Goal: Communication & Community: Answer question/provide support

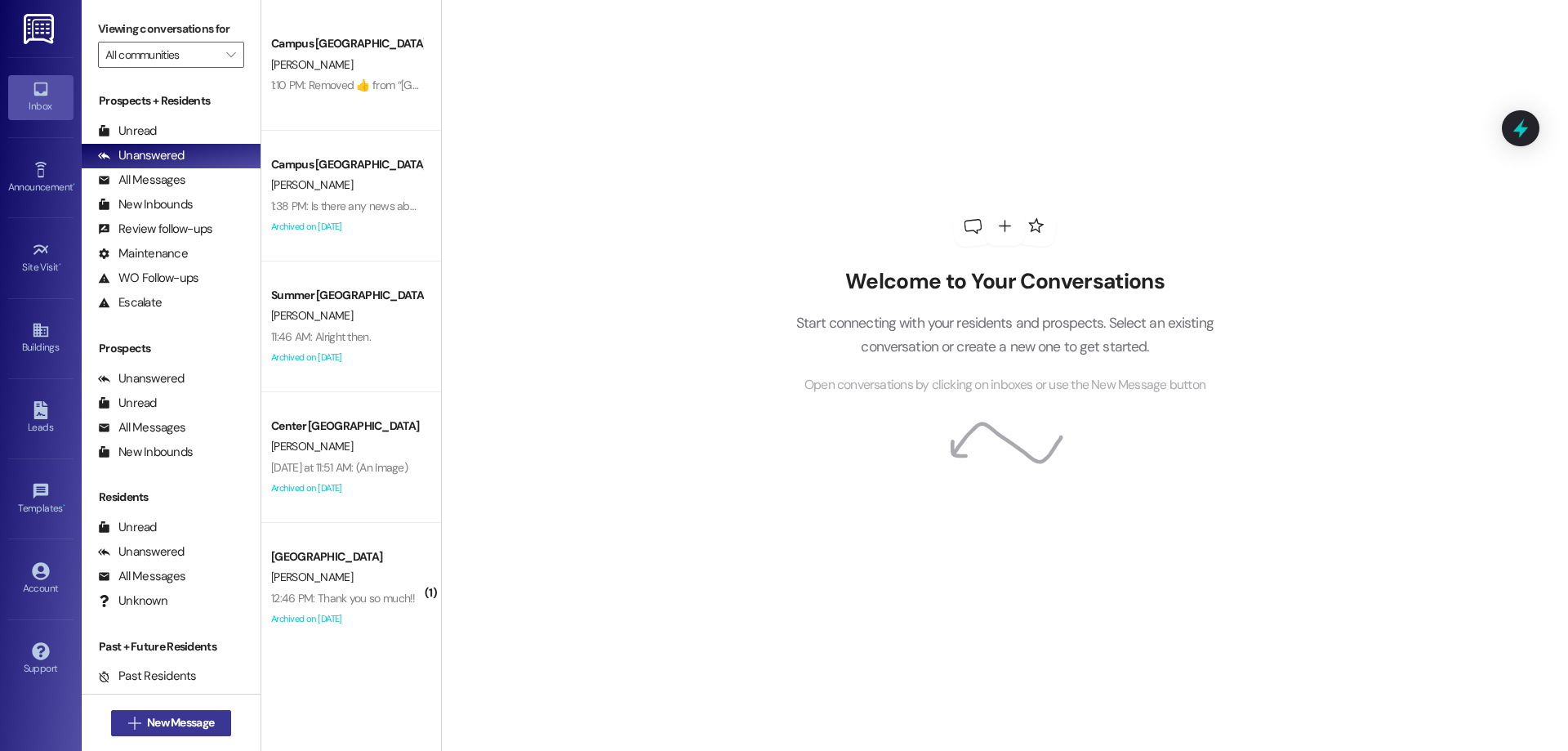
click at [161, 720] on span "New Message" at bounding box center [180, 722] width 67 height 17
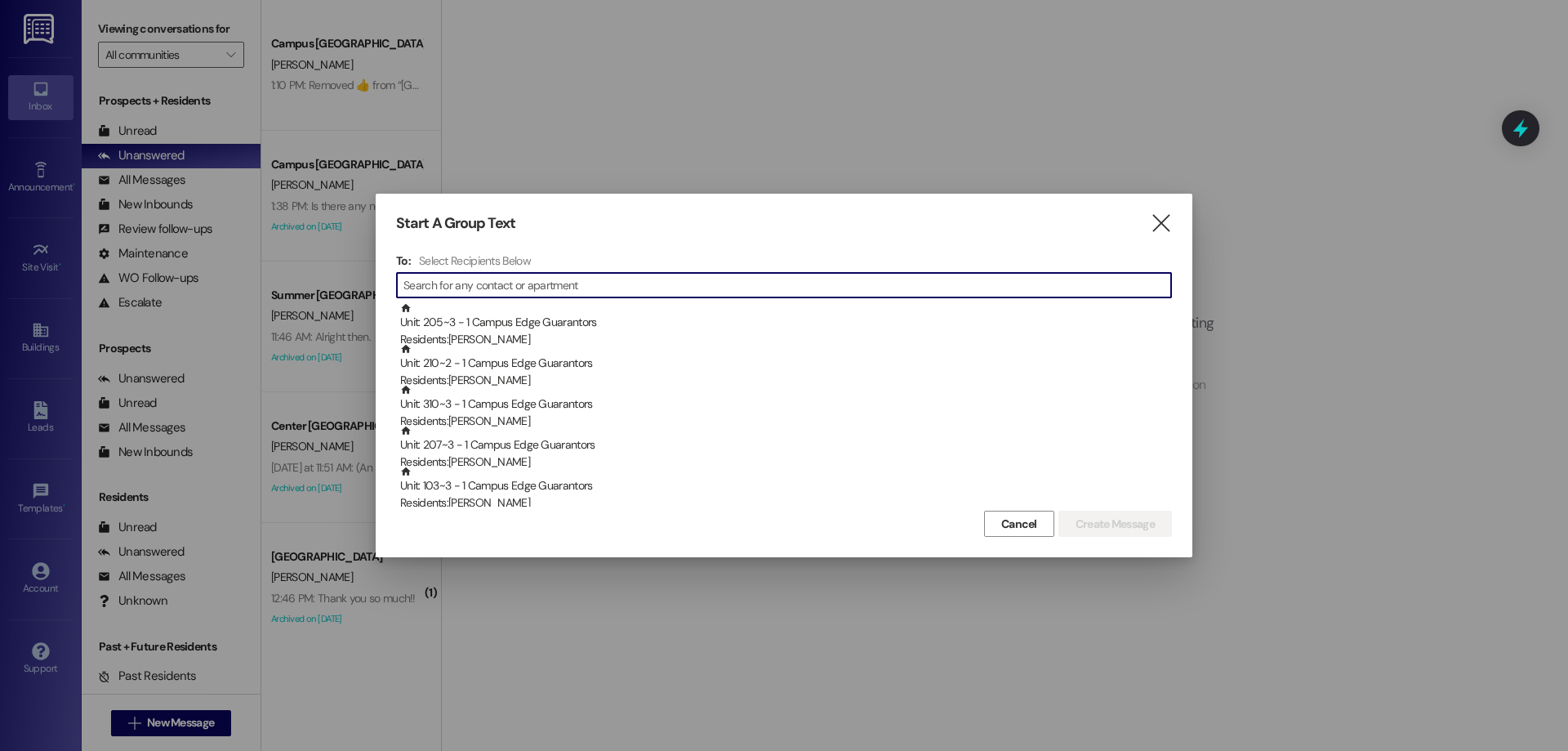
click at [489, 291] on input at bounding box center [788, 284] width 768 height 22
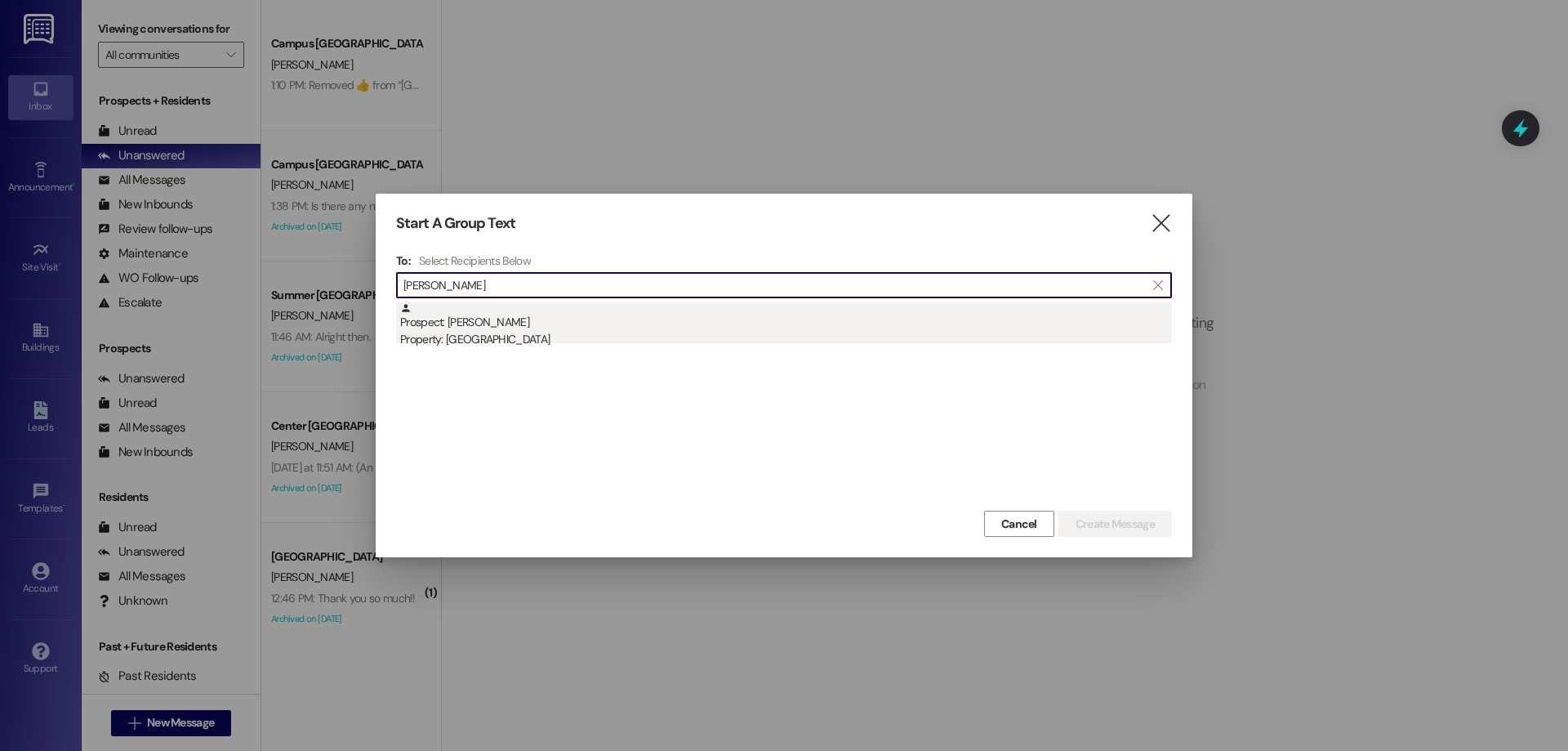
type input "[PERSON_NAME]"
click at [584, 329] on div "Prospect: [PERSON_NAME] Property: [GEOGRAPHIC_DATA]" at bounding box center [786, 326] width 771 height 47
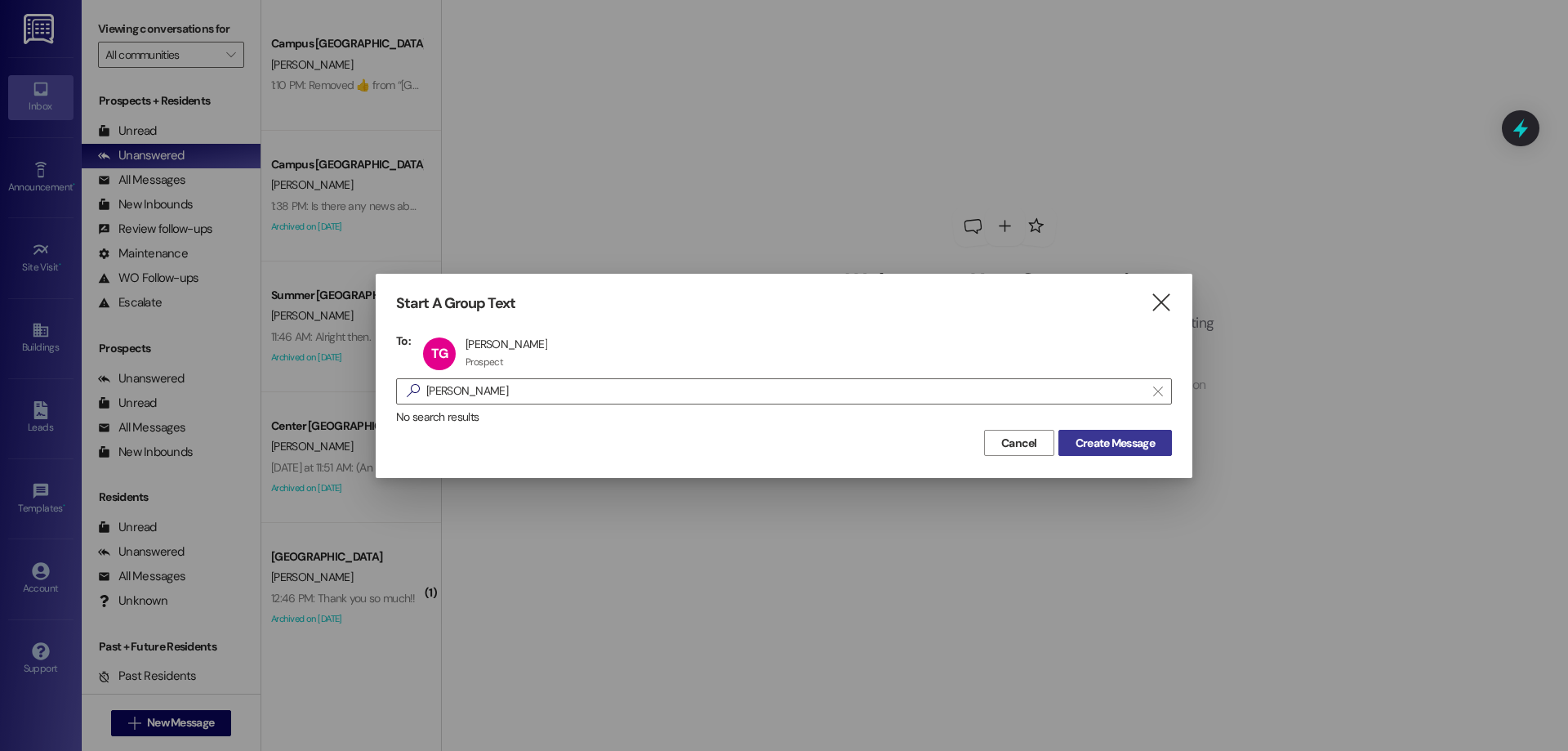
click at [1103, 434] on span "Create Message" at bounding box center [1115, 443] width 79 height 17
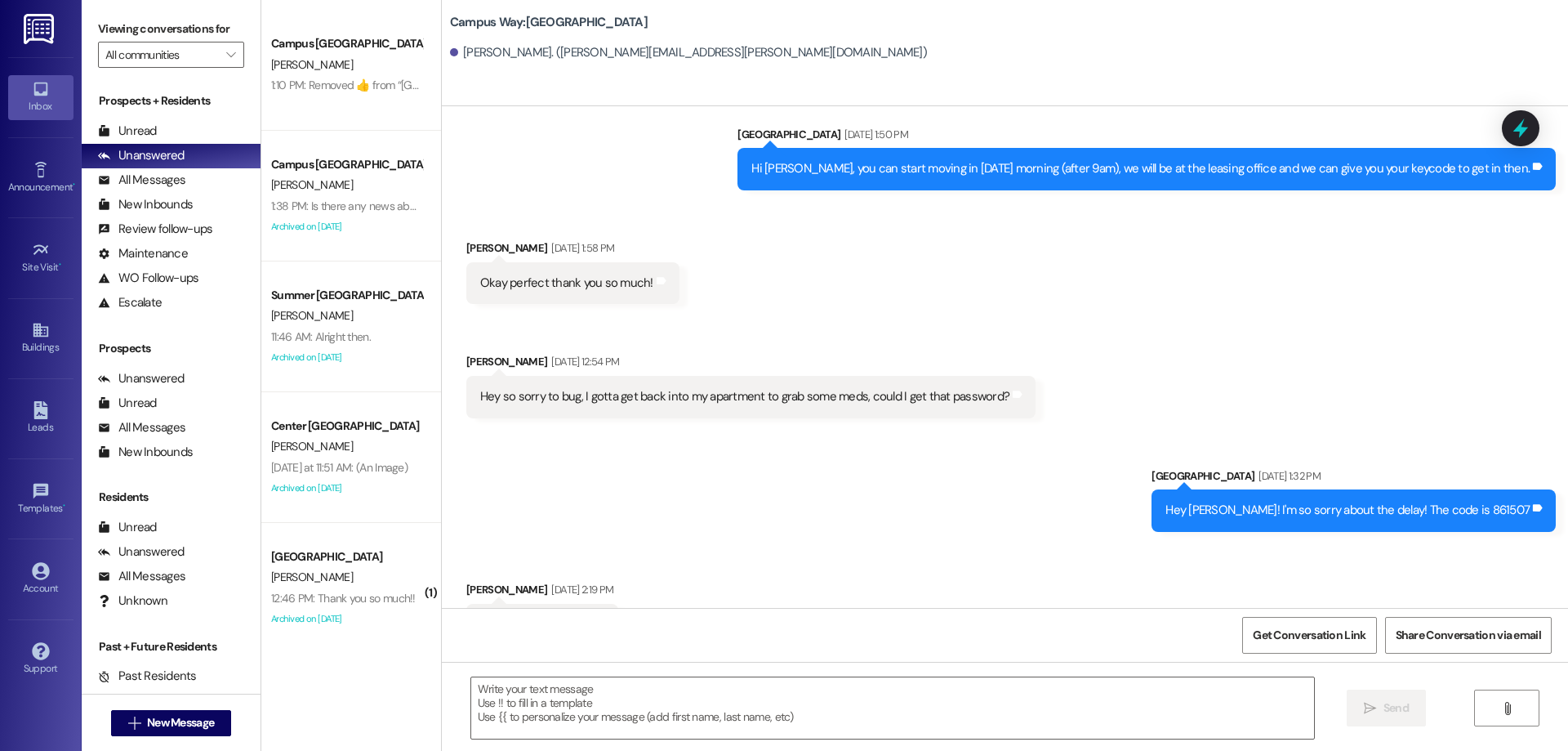
scroll to position [3338, 0]
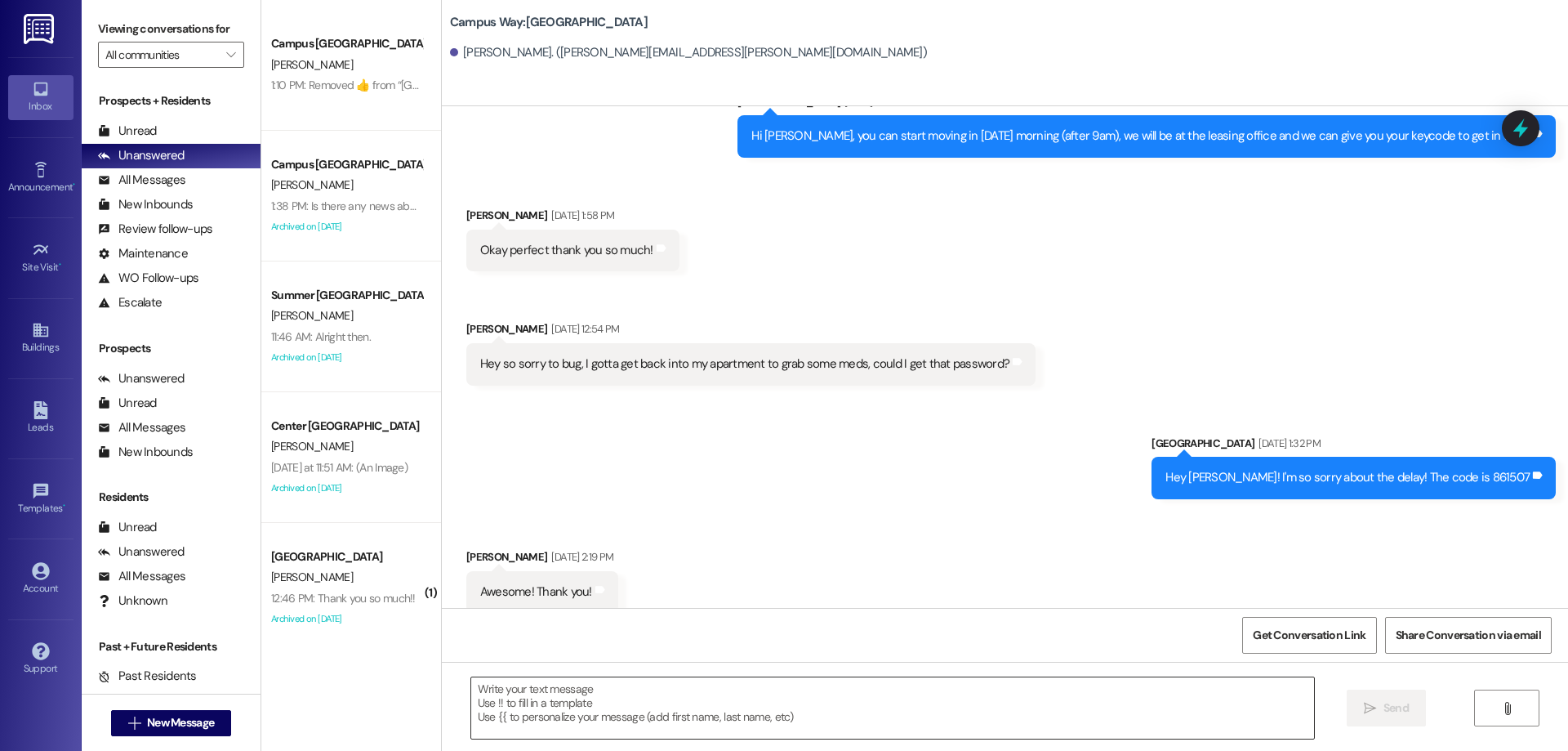
click at [790, 691] on textarea at bounding box center [892, 708] width 842 height 61
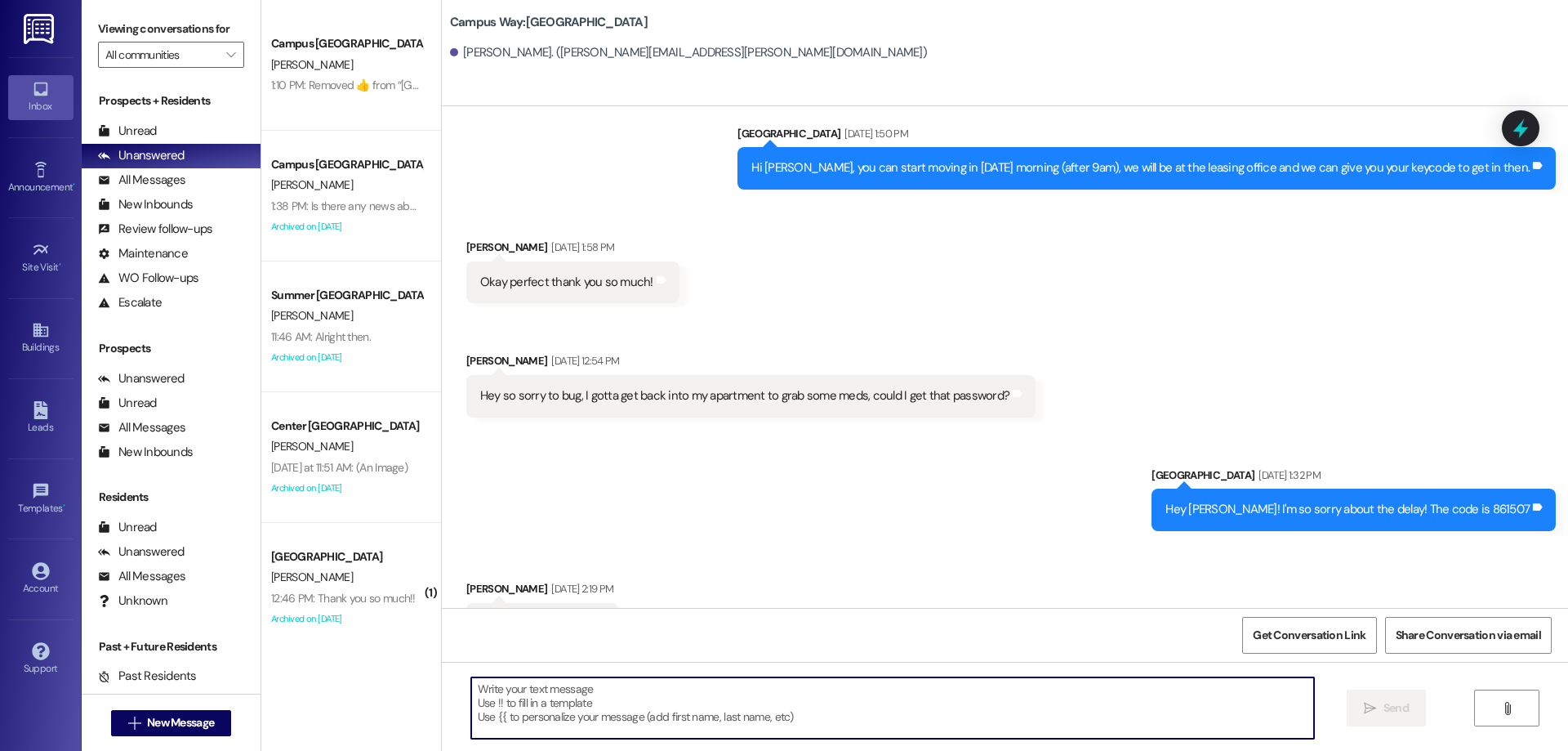
scroll to position [3458, 0]
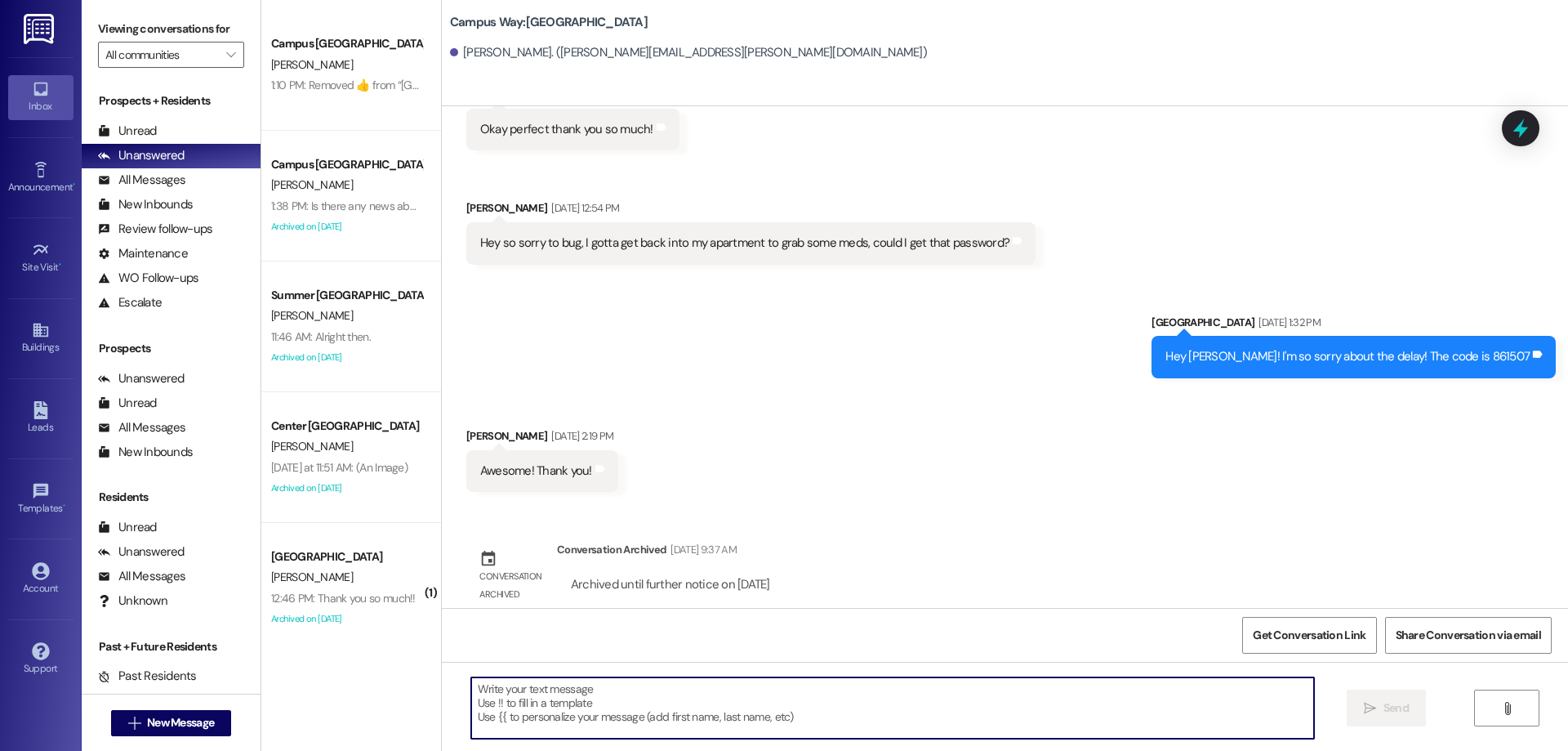
click at [593, 681] on textarea at bounding box center [892, 708] width 842 height 61
click at [561, 690] on textarea at bounding box center [892, 708] width 842 height 61
click at [557, 690] on textarea at bounding box center [892, 708] width 842 height 61
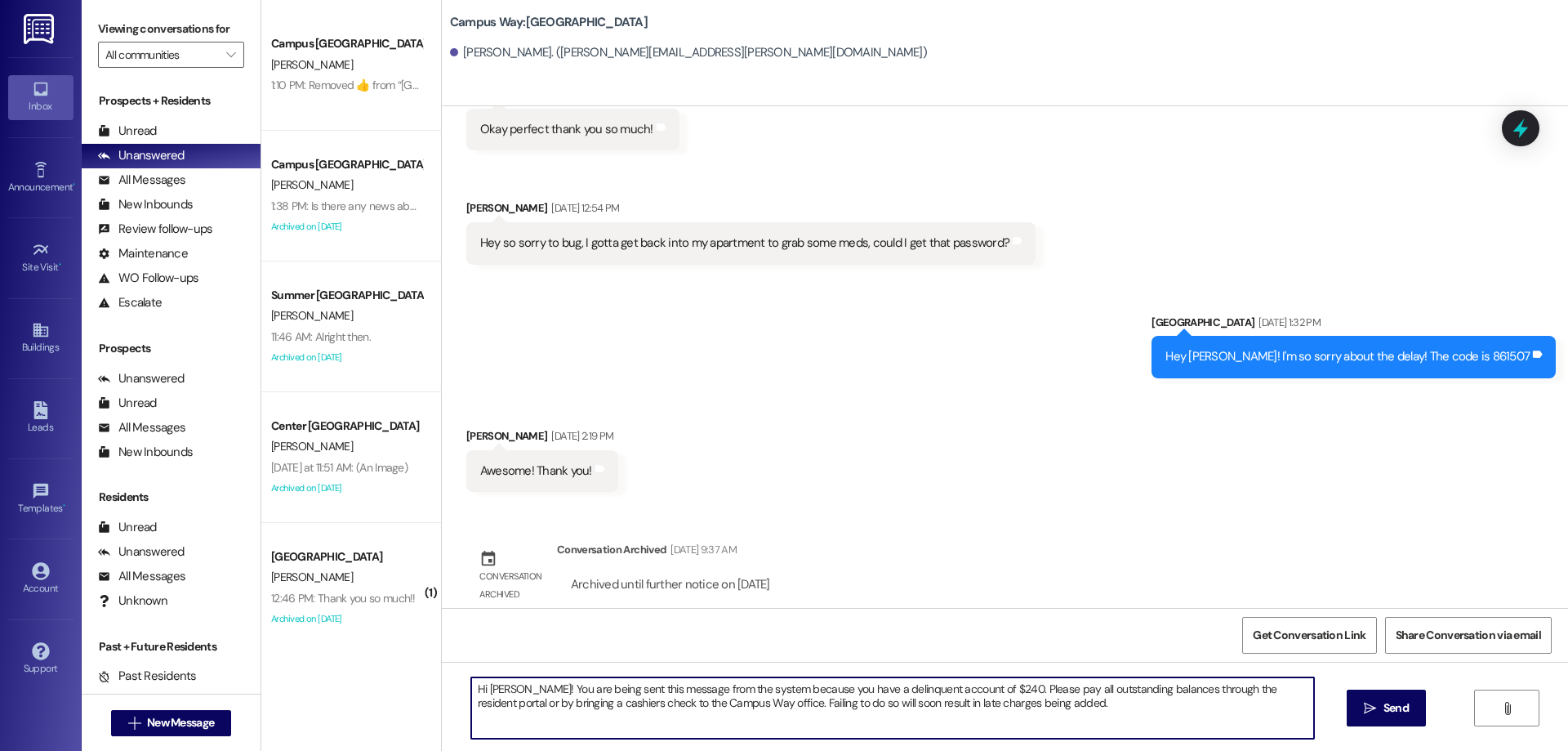
click at [500, 690] on textarea "Hi [PERSON_NAME]! You are being sent this message from the system because you h…" at bounding box center [892, 708] width 842 height 61
click at [842, 707] on textarea "Hi {{first_name}}! You are being sent this message from the system because you …" at bounding box center [892, 708] width 842 height 61
drag, startPoint x: 1057, startPoint y: 707, endPoint x: 416, endPoint y: 687, distance: 641.3
click at [416, 687] on div "Campus [GEOGRAPHIC_DATA] [PERSON_NAME] 1:10 PM:  Removed ‌👍‌ from “ [GEOGRAPHIC…" at bounding box center [914, 375] width 1306 height 751
click at [1066, 721] on textarea "Hi {{first_name}}! You are being sent this message from the system because you …" at bounding box center [892, 708] width 842 height 61
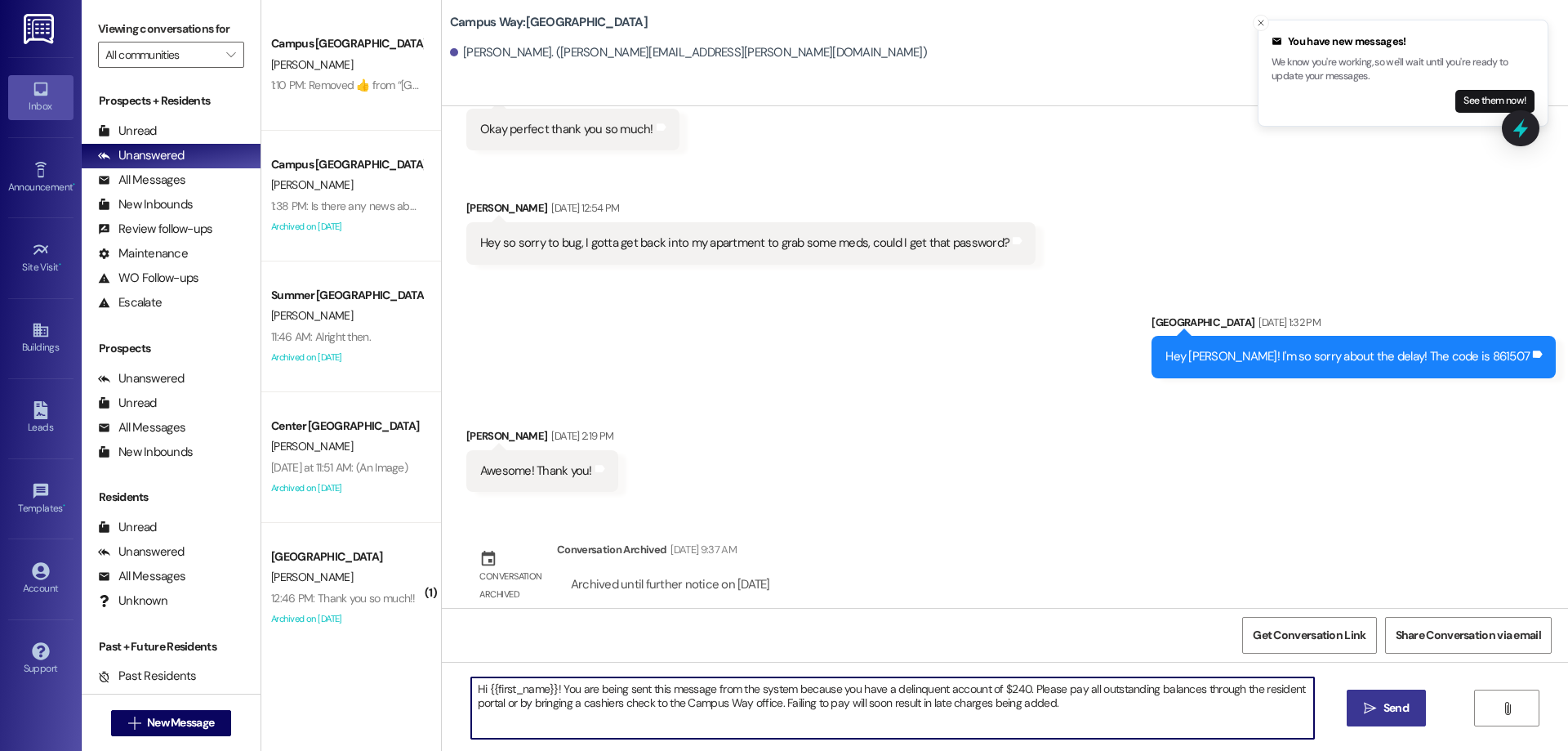
type textarea "Hi {{first_name}}! You are being sent this message from the system because you …"
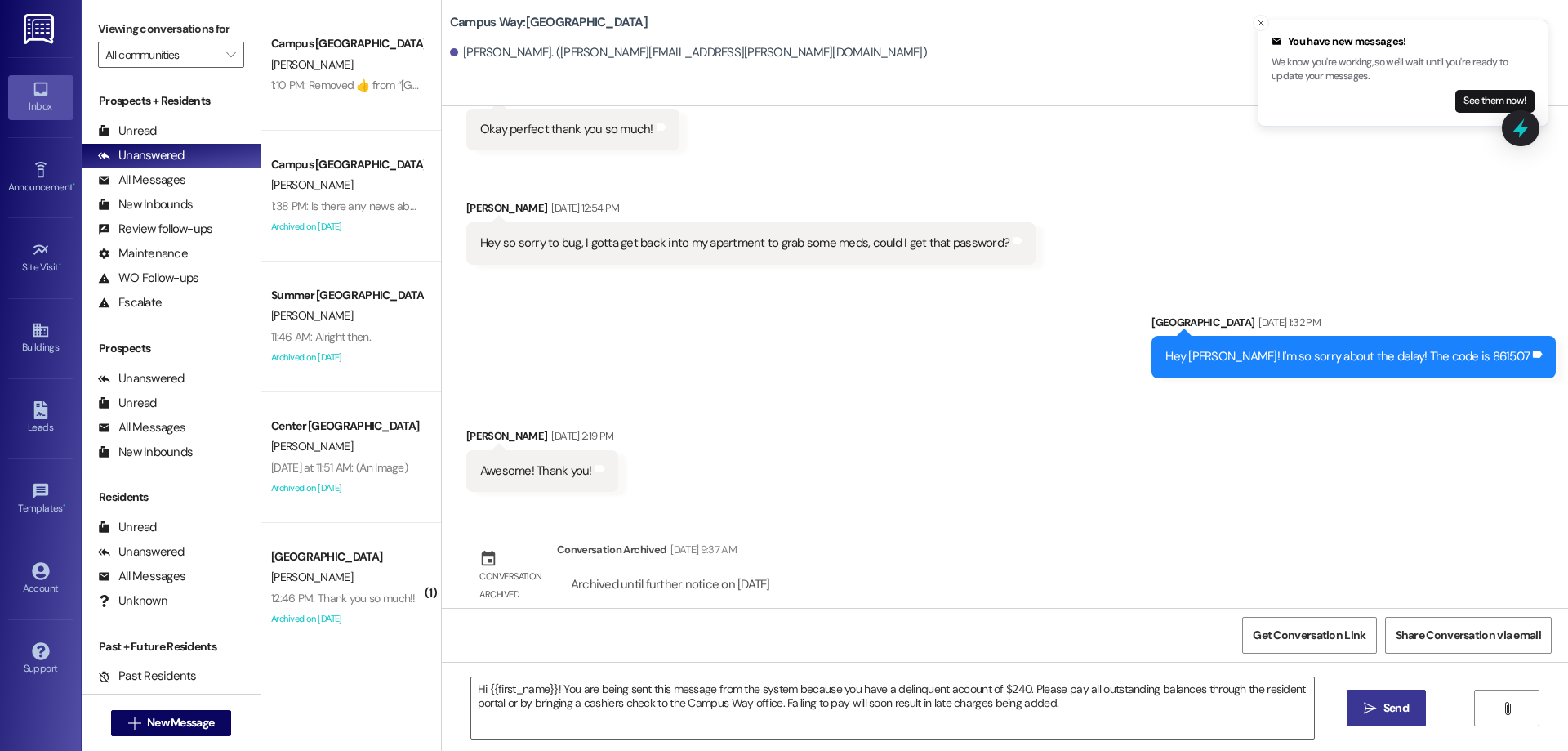
click at [1349, 693] on button " Send" at bounding box center [1386, 708] width 79 height 37
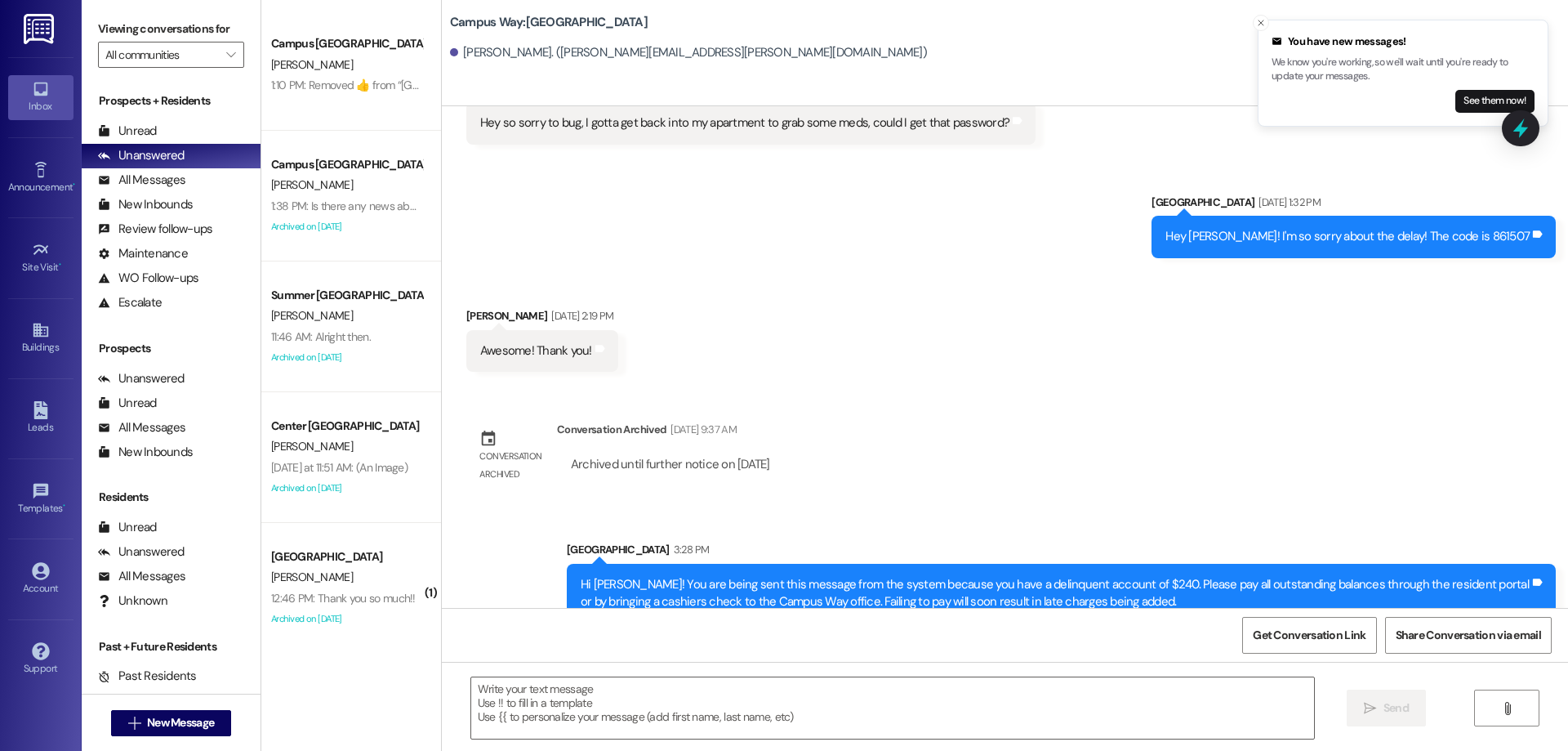
scroll to position [3590, 0]
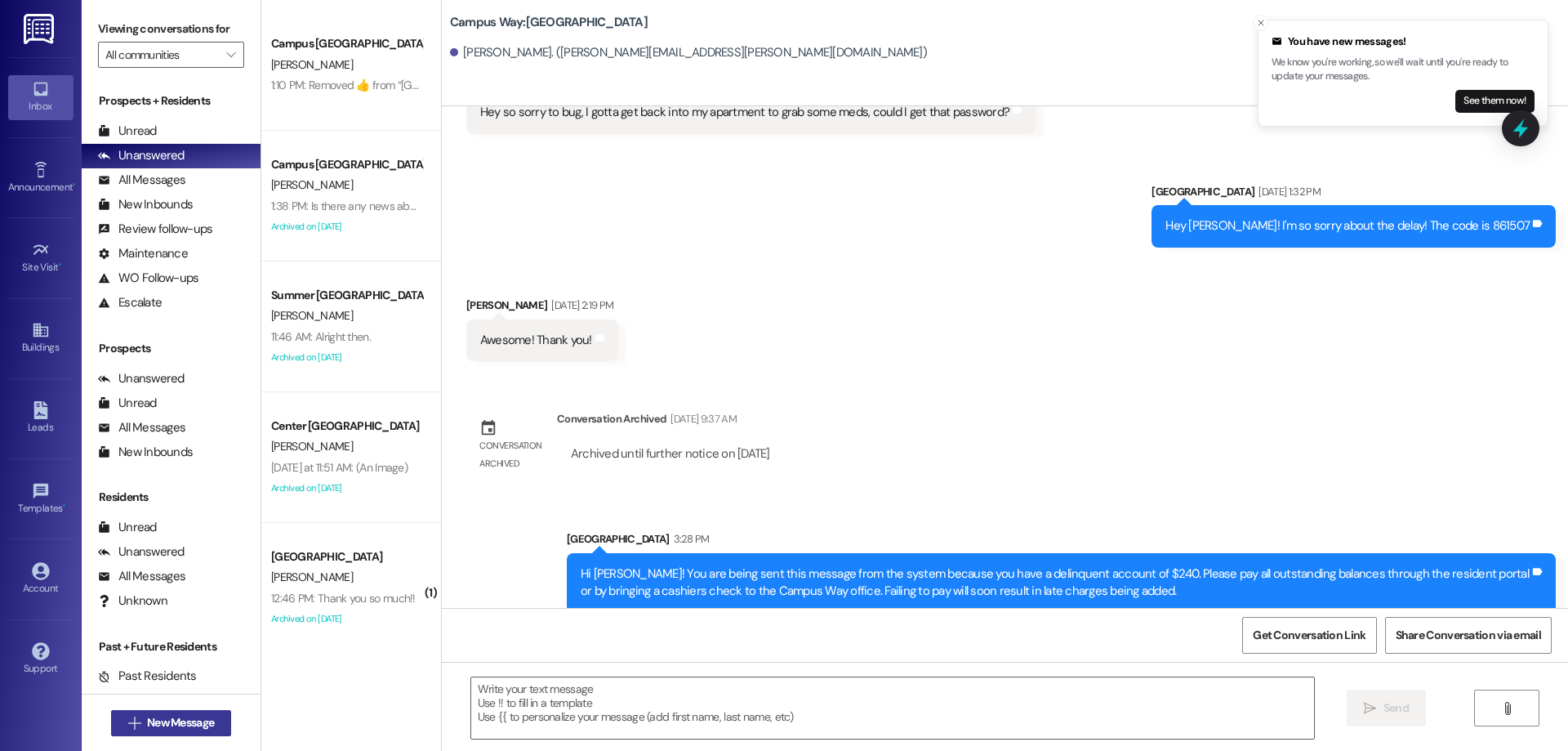
click at [154, 720] on span "New Message" at bounding box center [180, 722] width 67 height 17
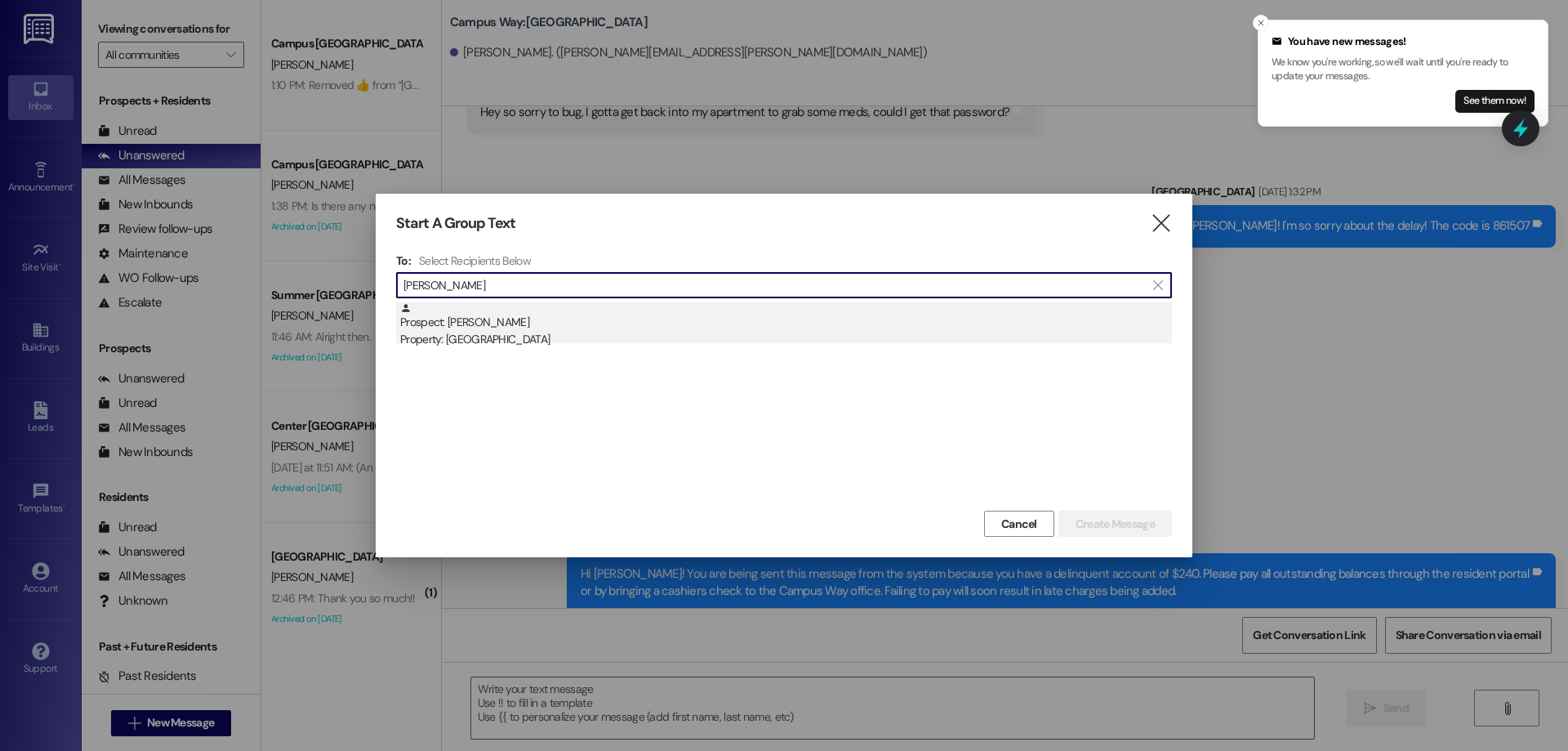
type input "[PERSON_NAME]"
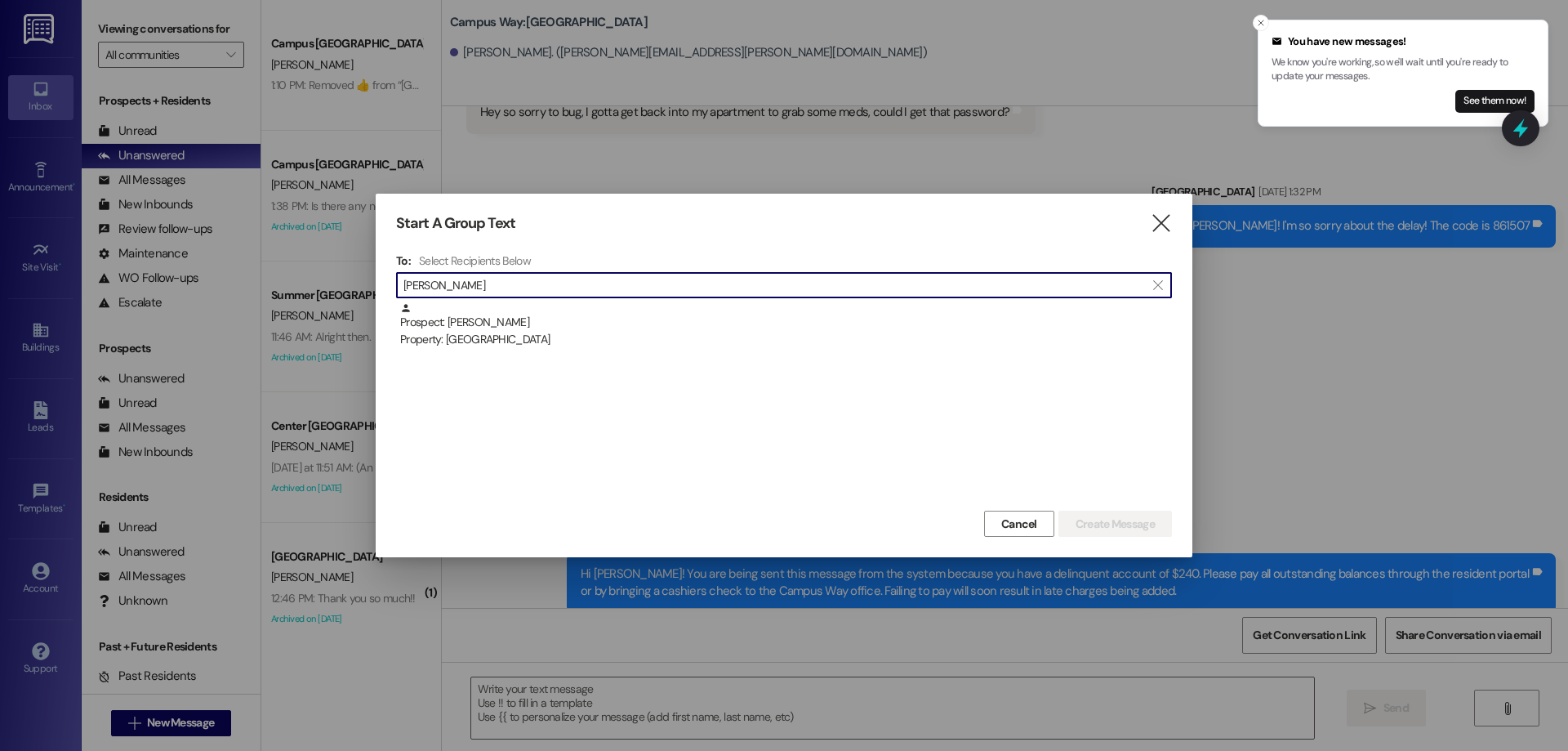
click at [573, 313] on div "Prospect: [PERSON_NAME] Property: [GEOGRAPHIC_DATA]" at bounding box center [786, 326] width 771 height 47
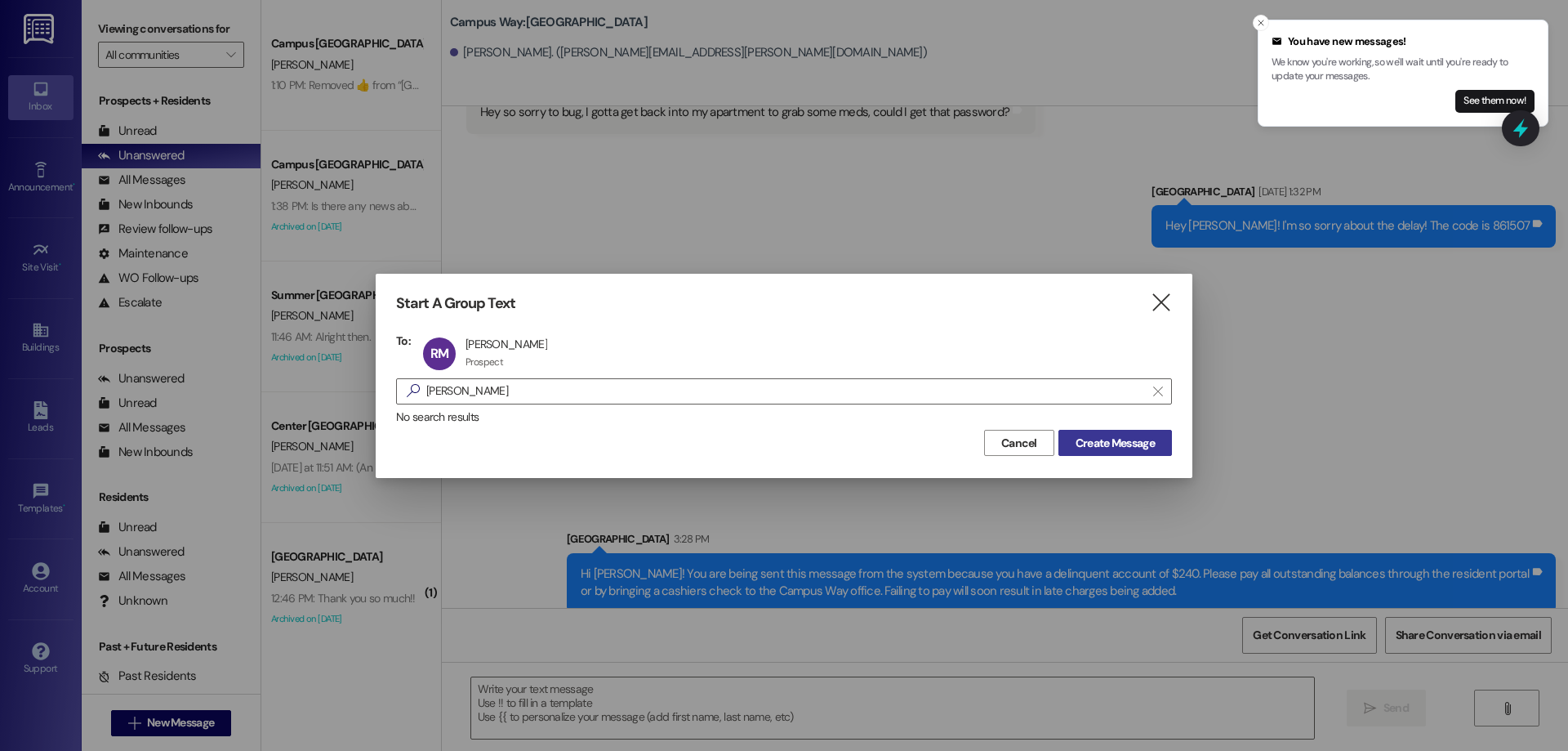
click at [1089, 439] on span "Create Message" at bounding box center [1115, 443] width 79 height 17
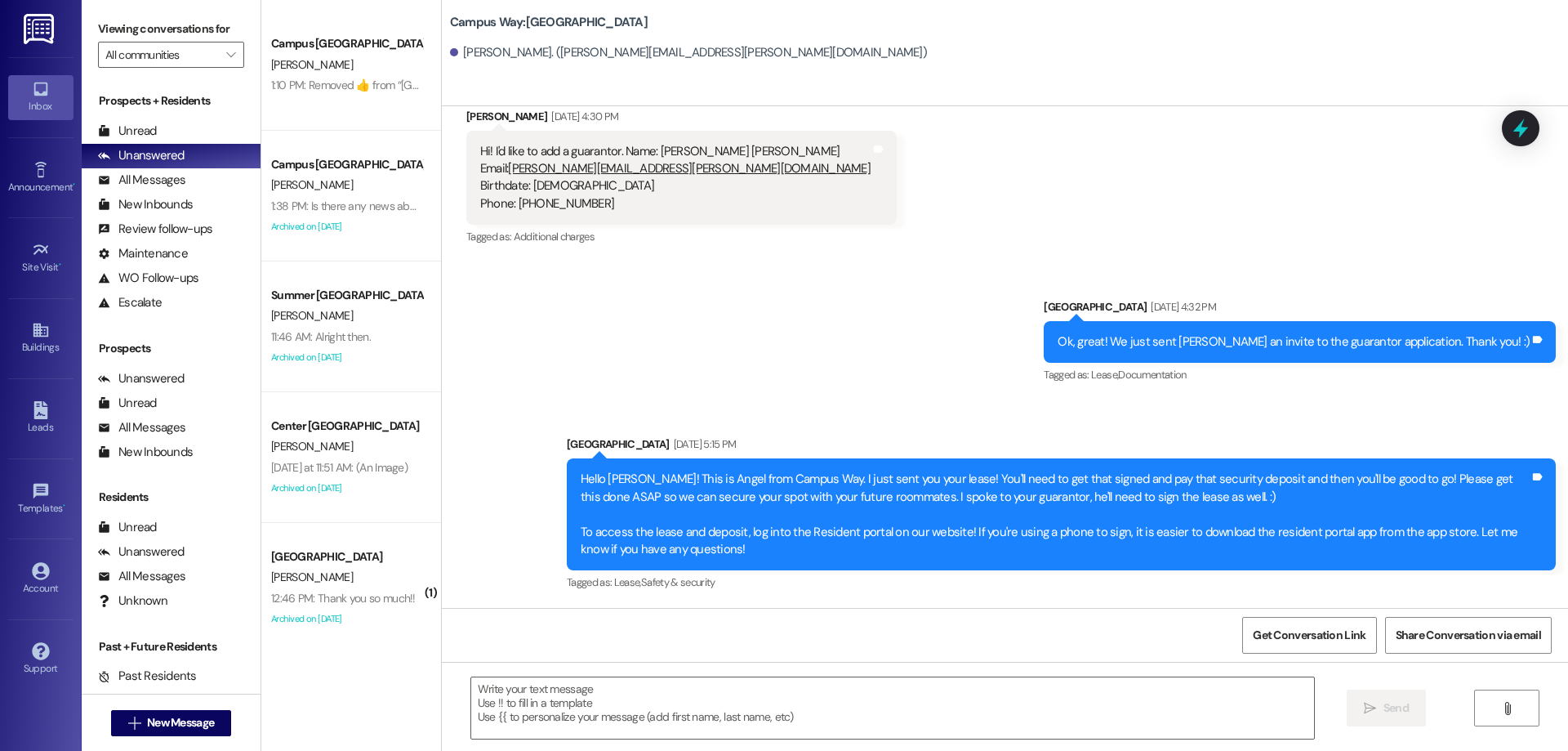
scroll to position [412, 0]
click at [752, 684] on textarea at bounding box center [892, 708] width 842 height 61
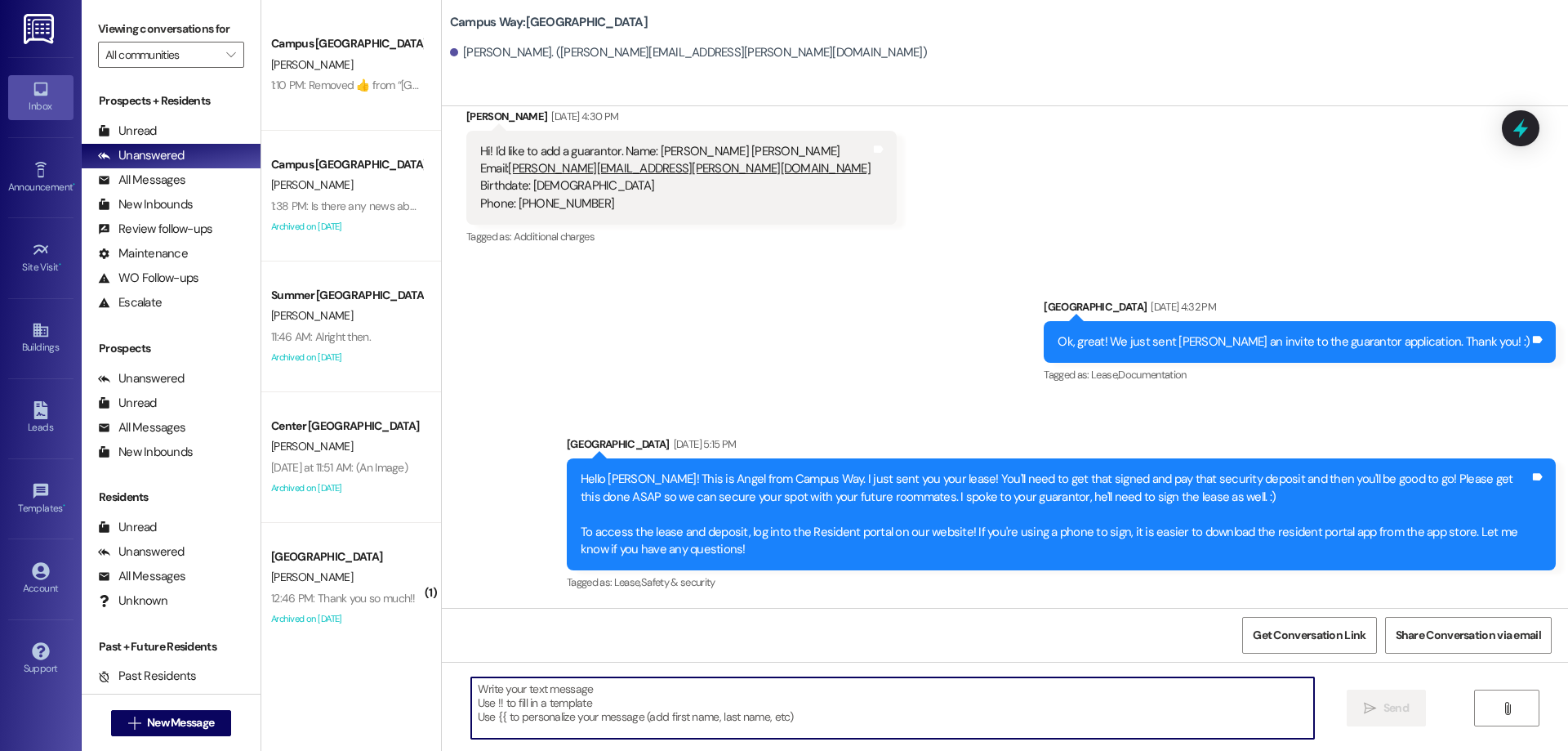
click at [752, 687] on textarea at bounding box center [892, 708] width 842 height 61
click at [753, 687] on textarea at bounding box center [892, 708] width 842 height 61
paste textarea "Hi {{first_name}}! You are being sent this message from the system because you …"
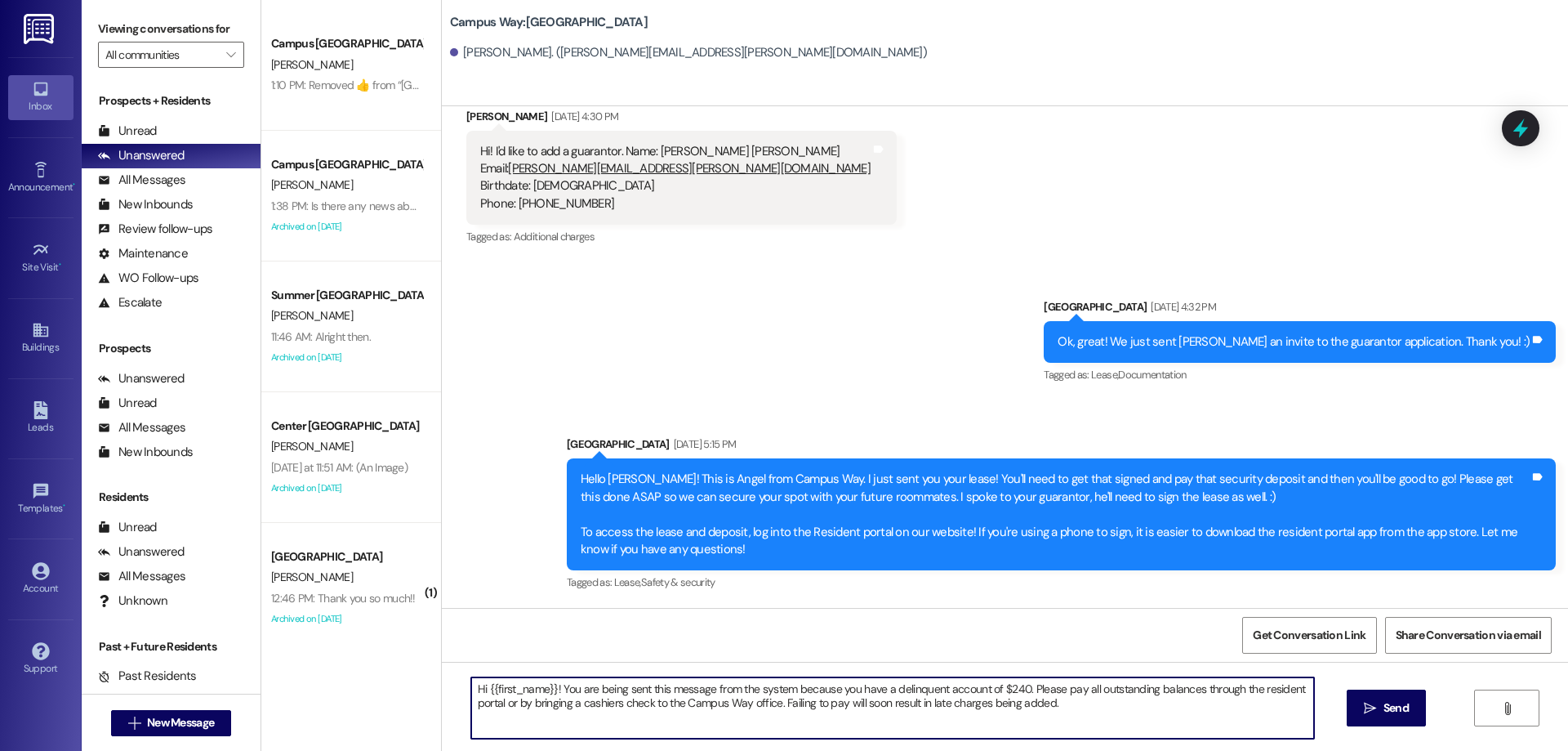
click at [1014, 687] on textarea "Hi {{first_name}}! You are being sent this message from the system because you …" at bounding box center [892, 708] width 842 height 61
type textarea "Hi {{first_name}}! You are being sent this message from the system because you …"
drag, startPoint x: 1060, startPoint y: 715, endPoint x: 423, endPoint y: 598, distance: 647.7
click at [423, 604] on div "Campus [GEOGRAPHIC_DATA] [PERSON_NAME] 1:10 PM:  Removed ‌👍‌ from “ [GEOGRAPHIC…" at bounding box center [914, 375] width 1306 height 751
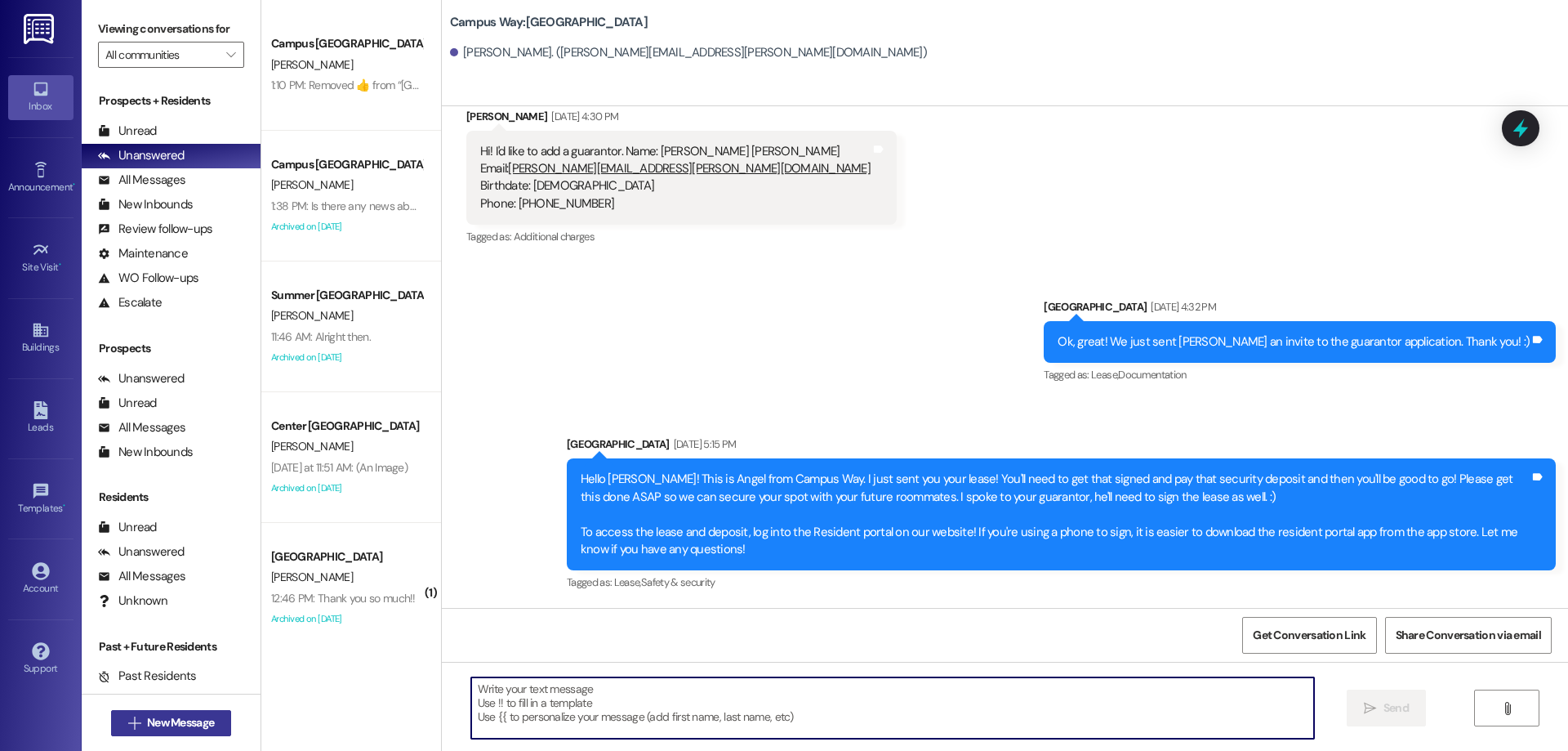
click at [192, 724] on span "New Message" at bounding box center [180, 722] width 67 height 17
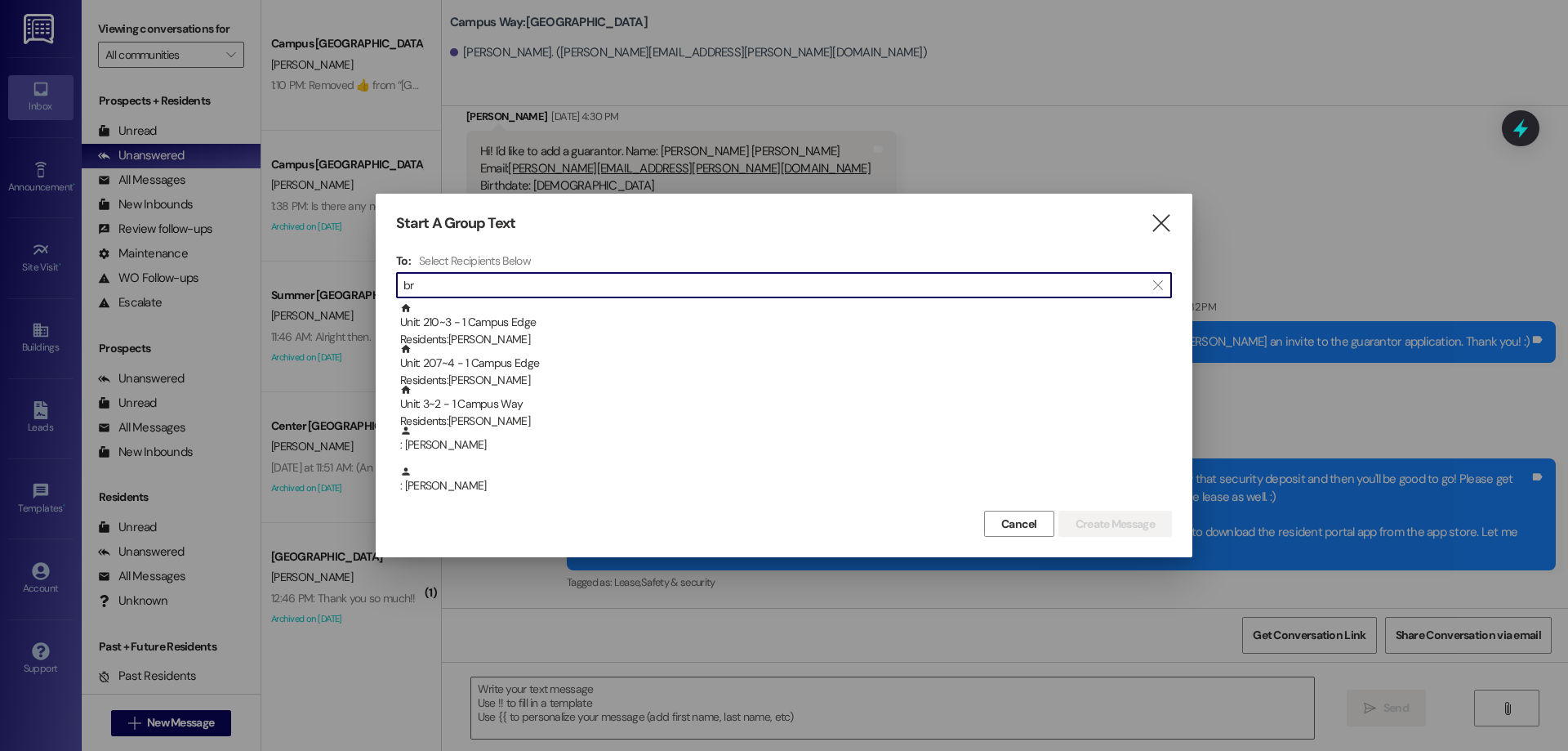
type input "b"
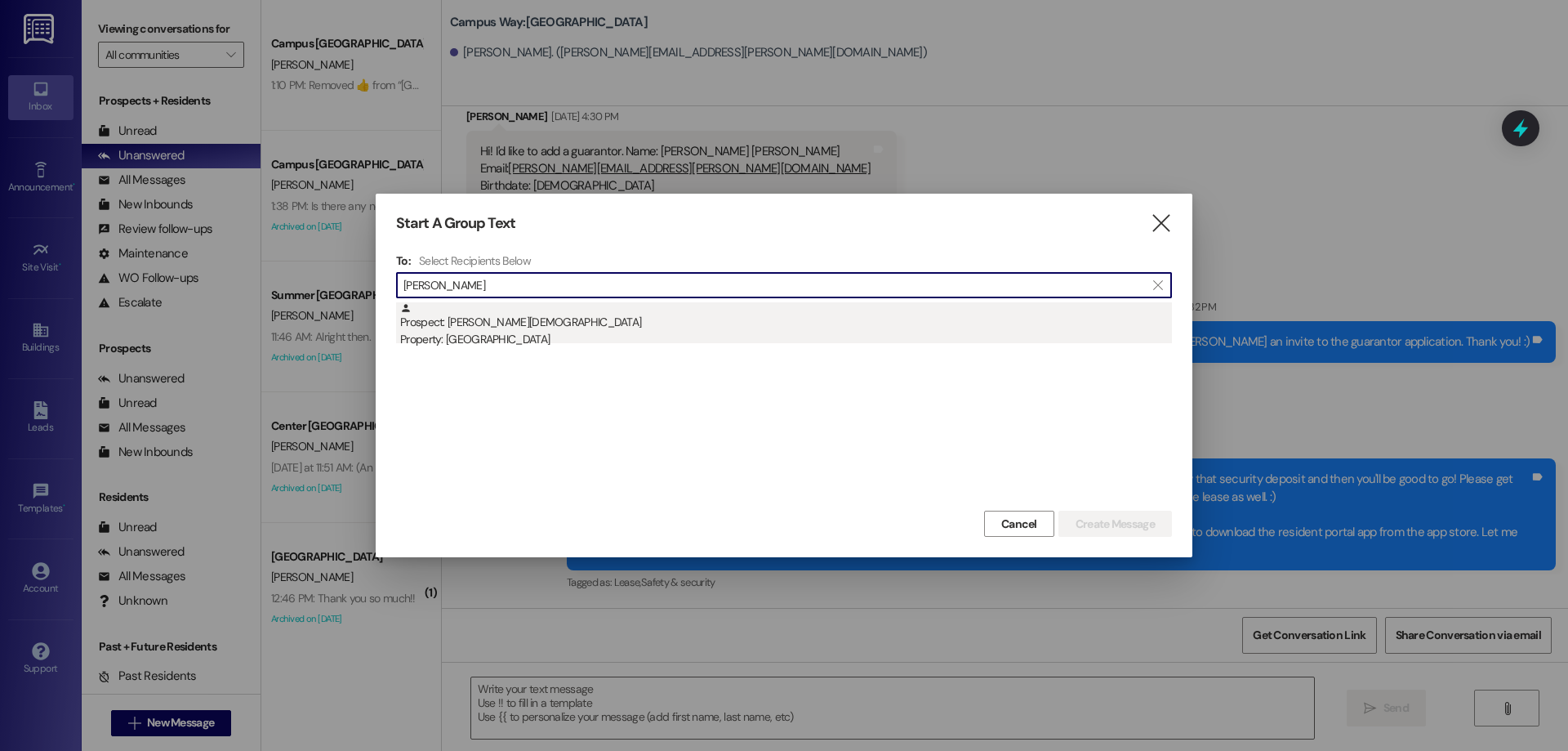
type input "[PERSON_NAME]"
click at [579, 342] on div "Property: [GEOGRAPHIC_DATA]" at bounding box center [786, 339] width 771 height 17
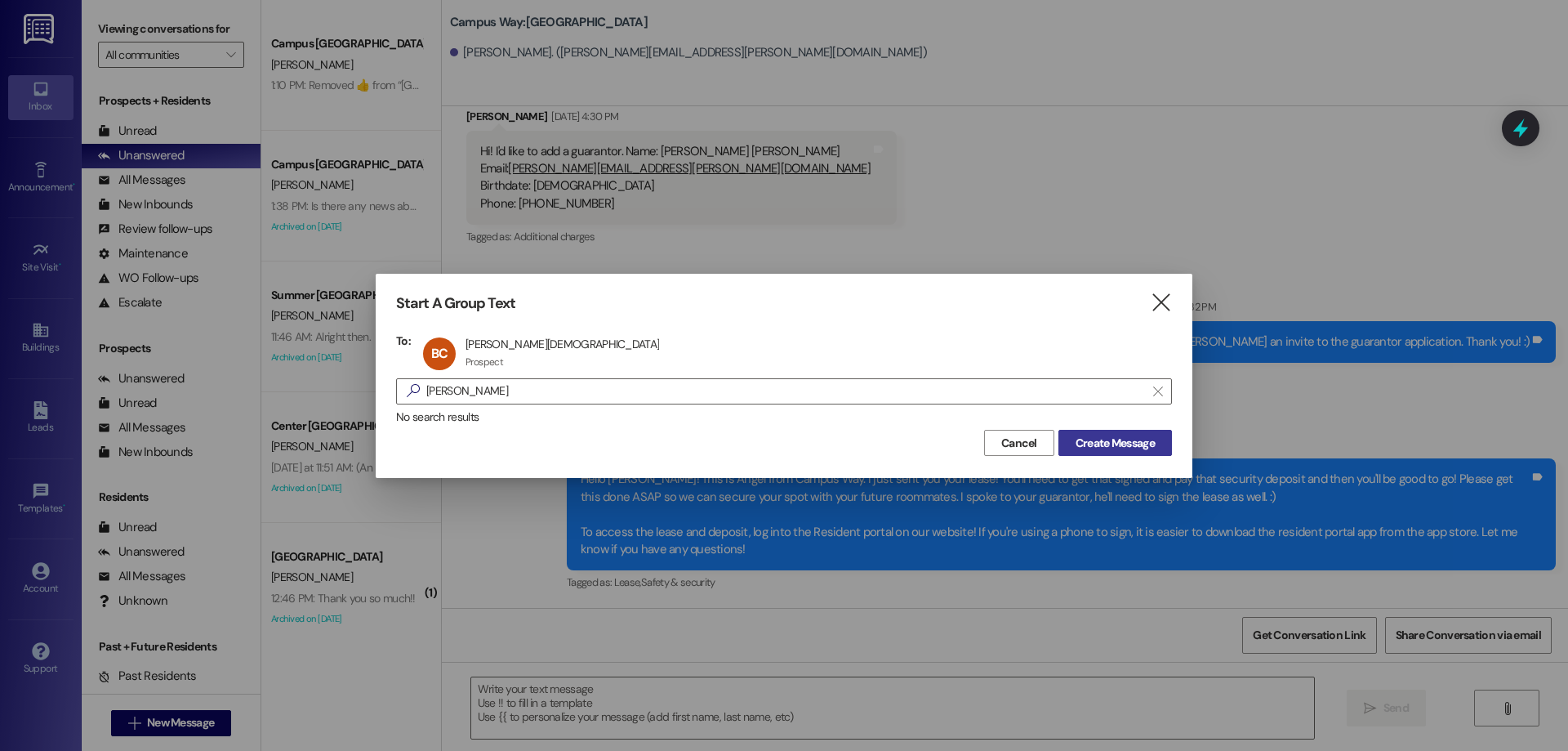
click at [1089, 441] on span "Create Message" at bounding box center [1115, 443] width 79 height 17
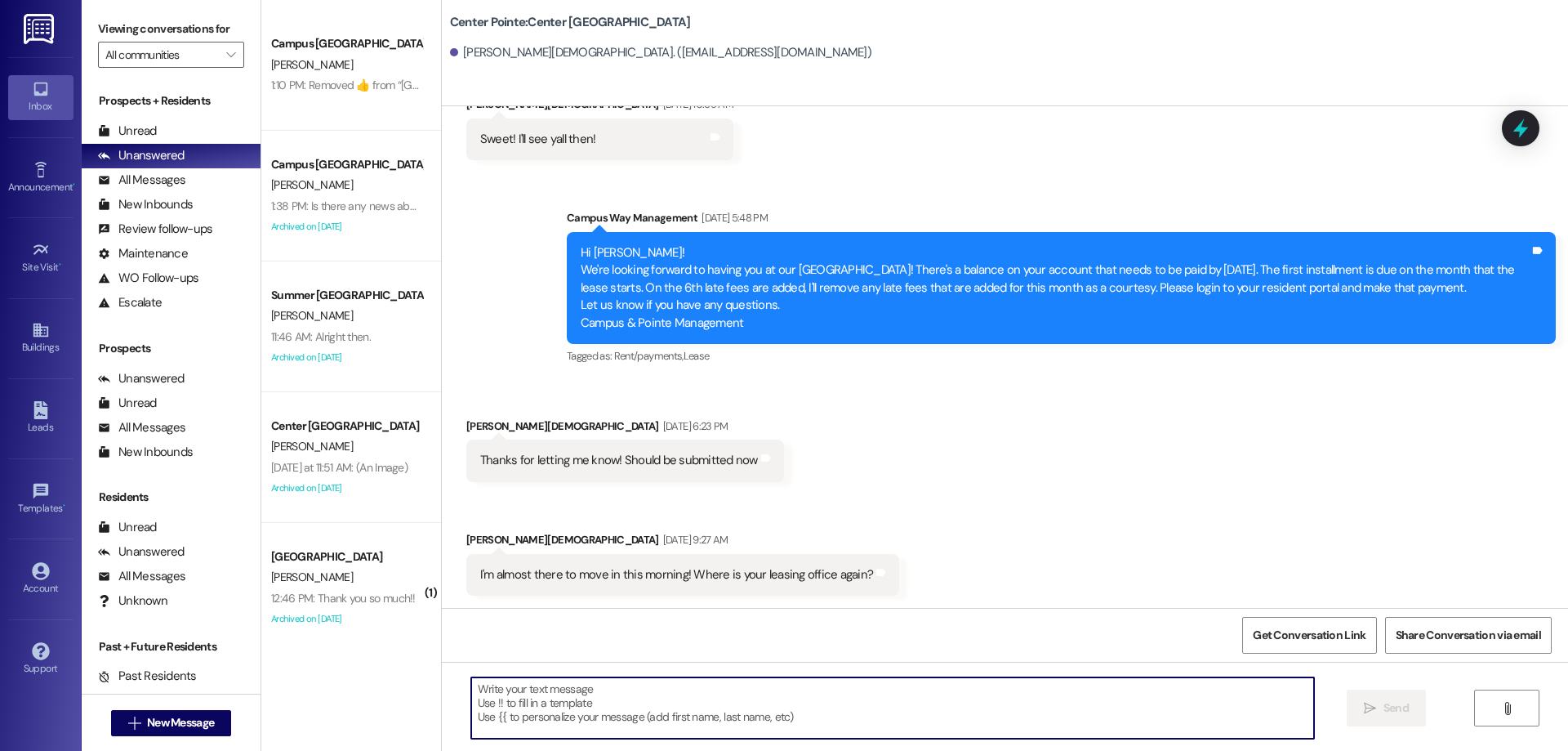
click at [628, 694] on textarea at bounding box center [892, 708] width 842 height 61
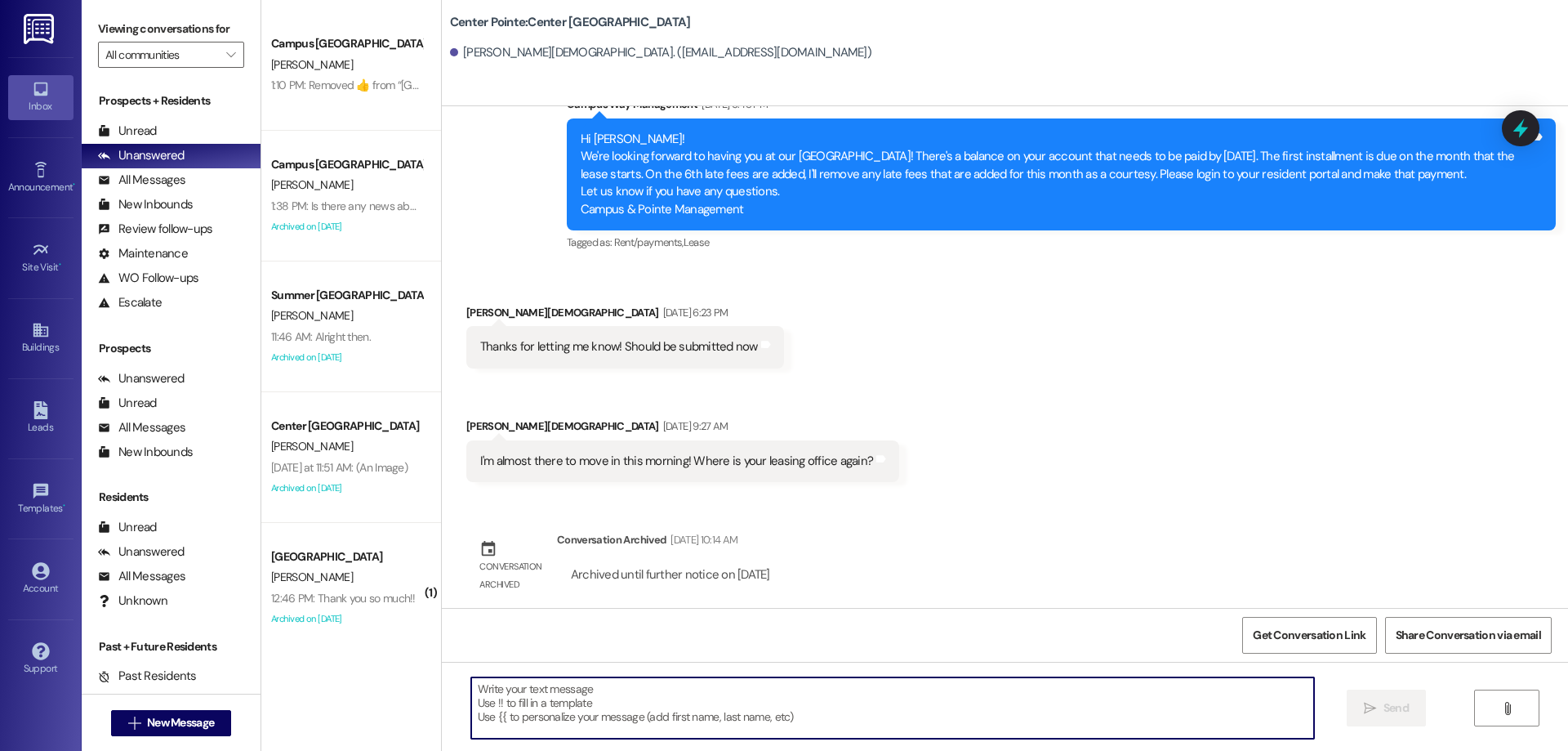
scroll to position [3870, 0]
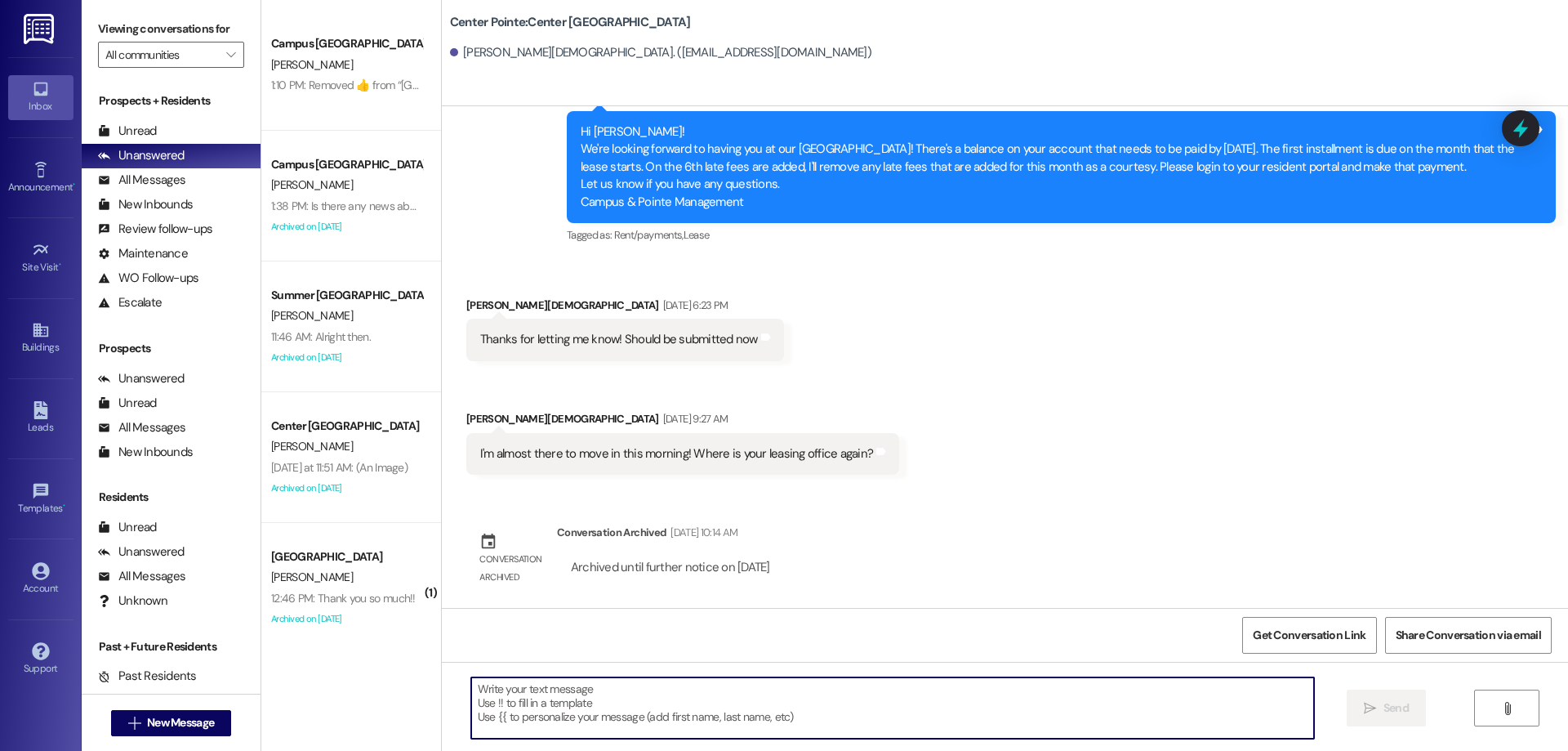
click at [479, 690] on textarea at bounding box center [892, 708] width 842 height 61
paste textarea "Hi {{first_name}}! You are being sent this message from the system because you …"
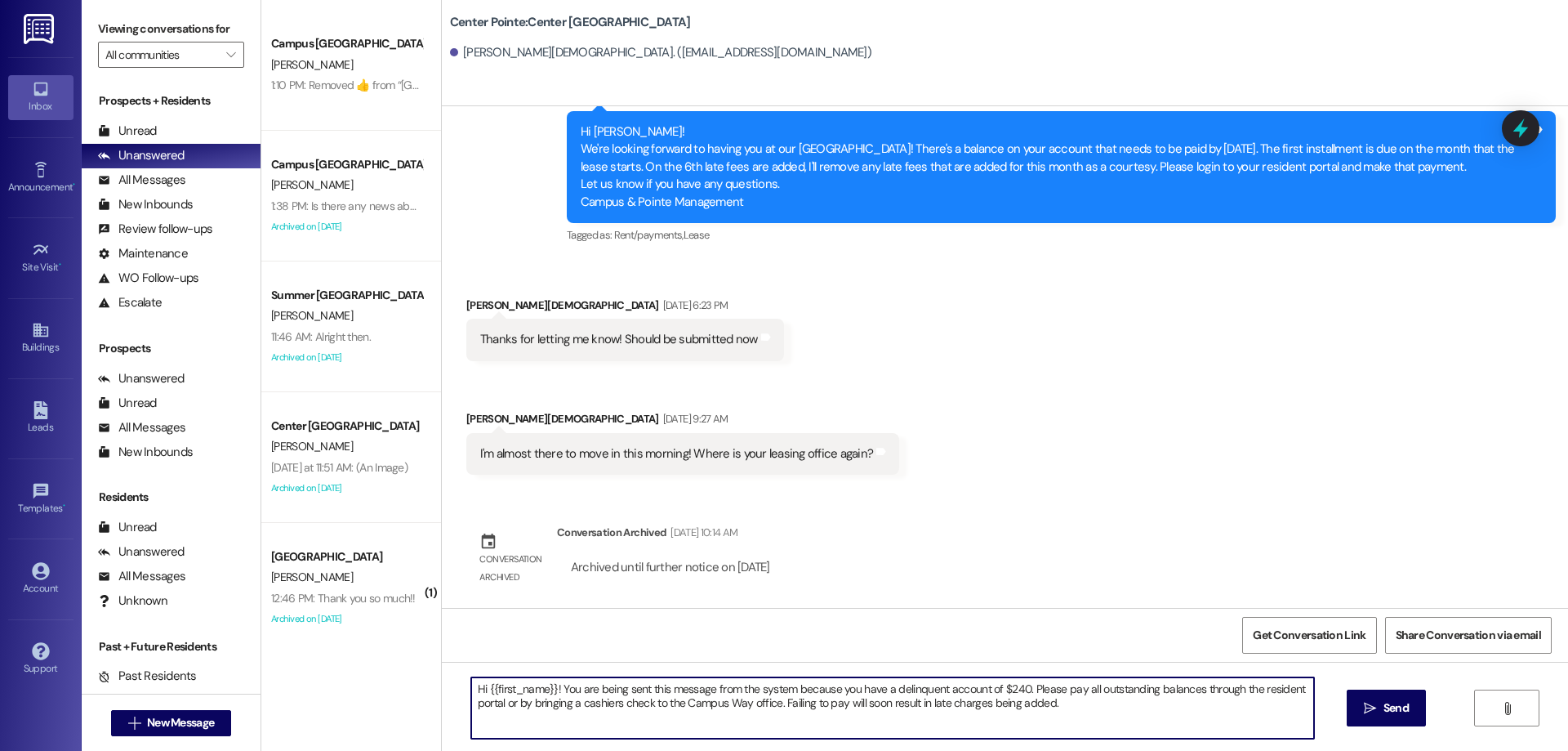
click at [1008, 690] on textarea "Hi {{first_name}}! You are being sent this message from the system because you …" at bounding box center [892, 708] width 842 height 61
type textarea "Hi {{first_name}}! You are being sent this message from the system because you …"
click at [1364, 703] on icon "" at bounding box center [1370, 708] width 13 height 13
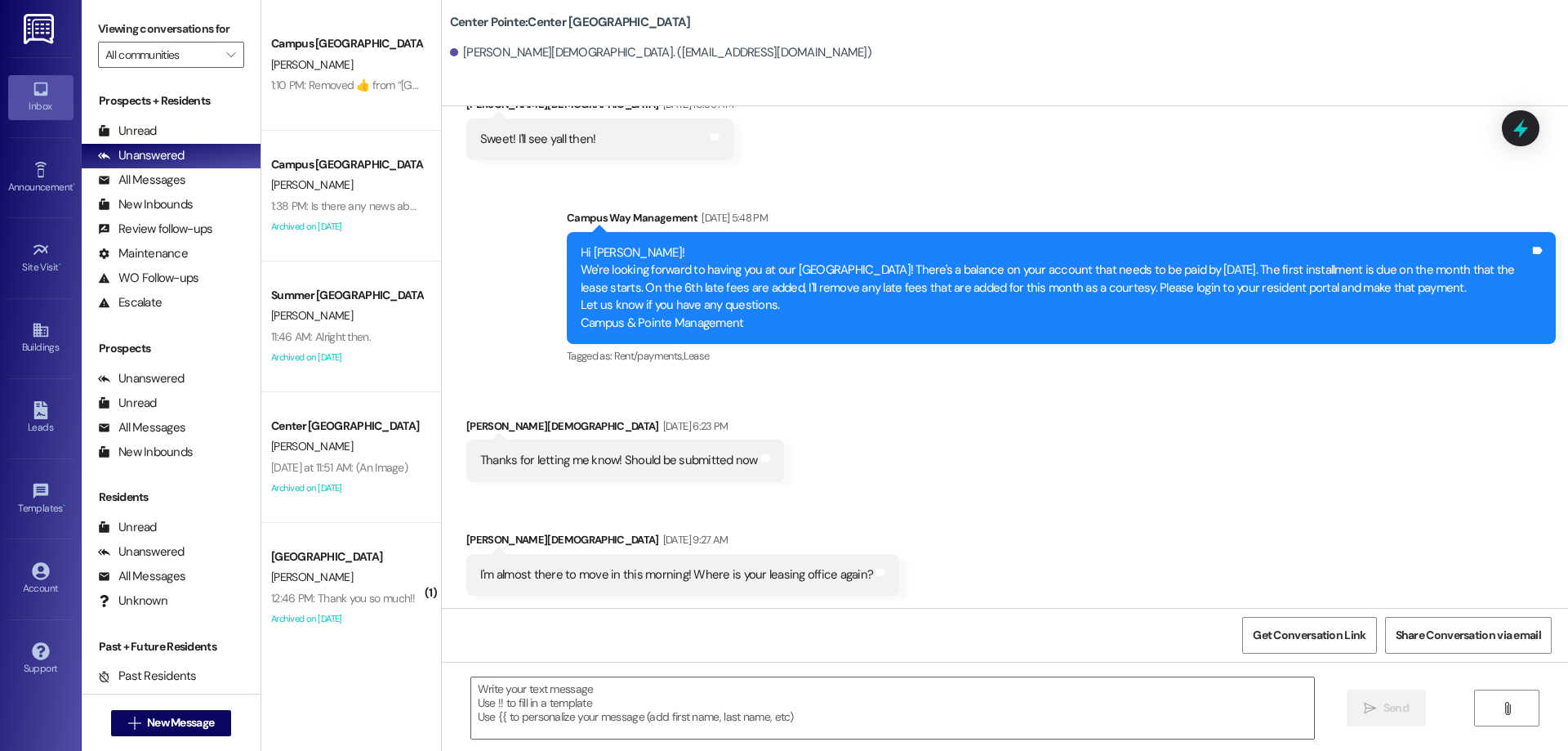
scroll to position [4001, 0]
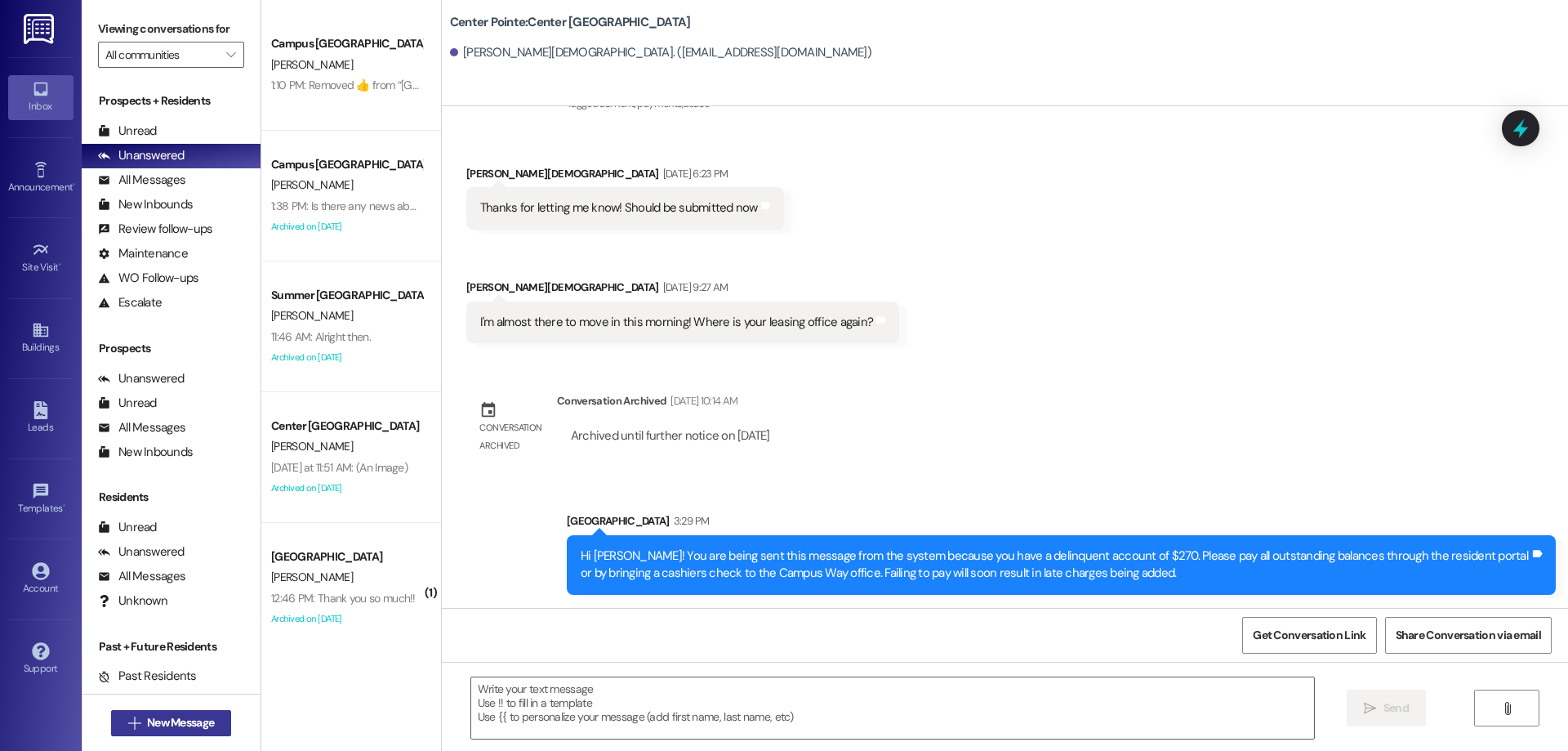
click at [200, 721] on span "New Message" at bounding box center [180, 722] width 67 height 17
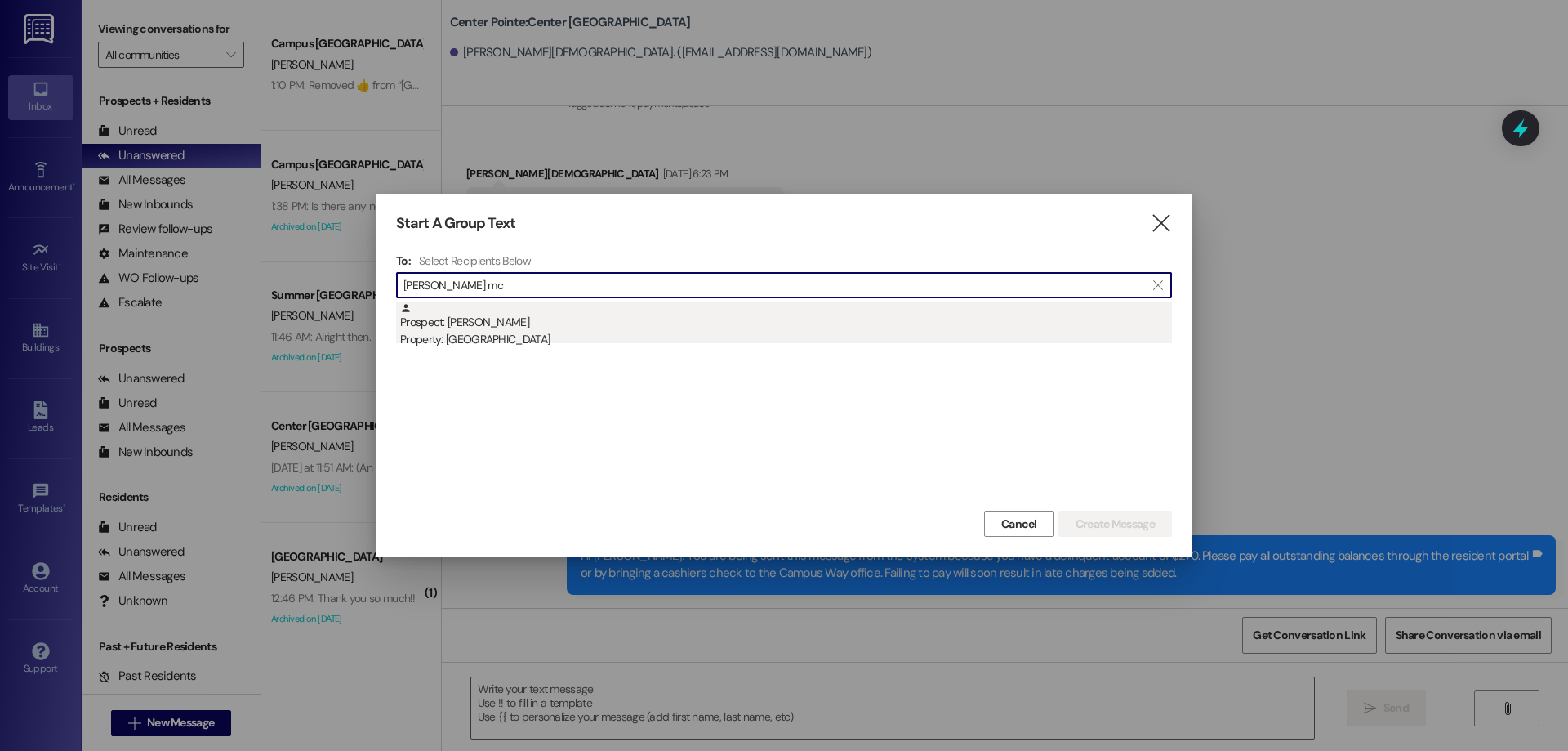
type input "[PERSON_NAME] mc"
click at [669, 346] on div "Property: [GEOGRAPHIC_DATA]" at bounding box center [786, 339] width 771 height 17
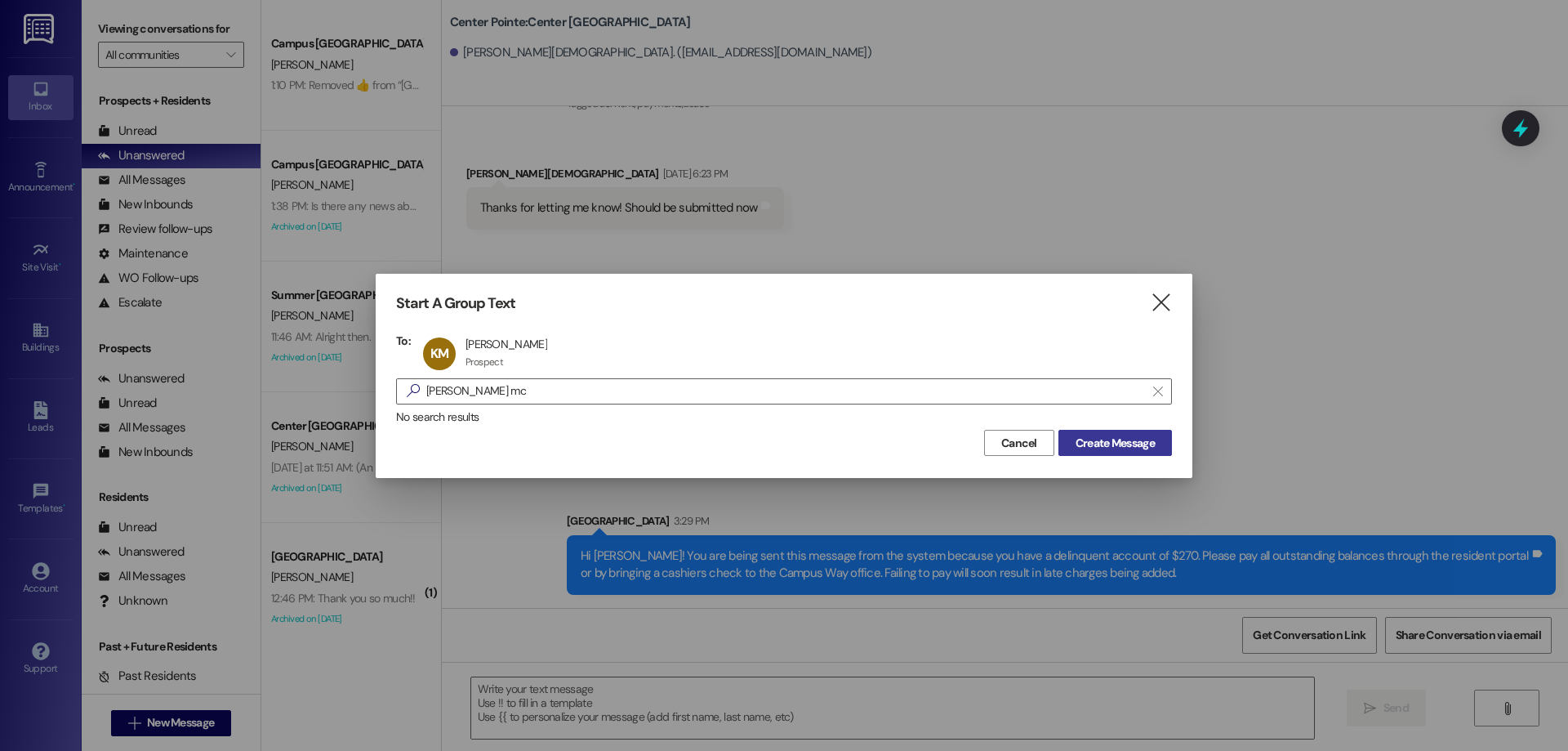
click at [1080, 439] on span "Create Message" at bounding box center [1115, 443] width 79 height 17
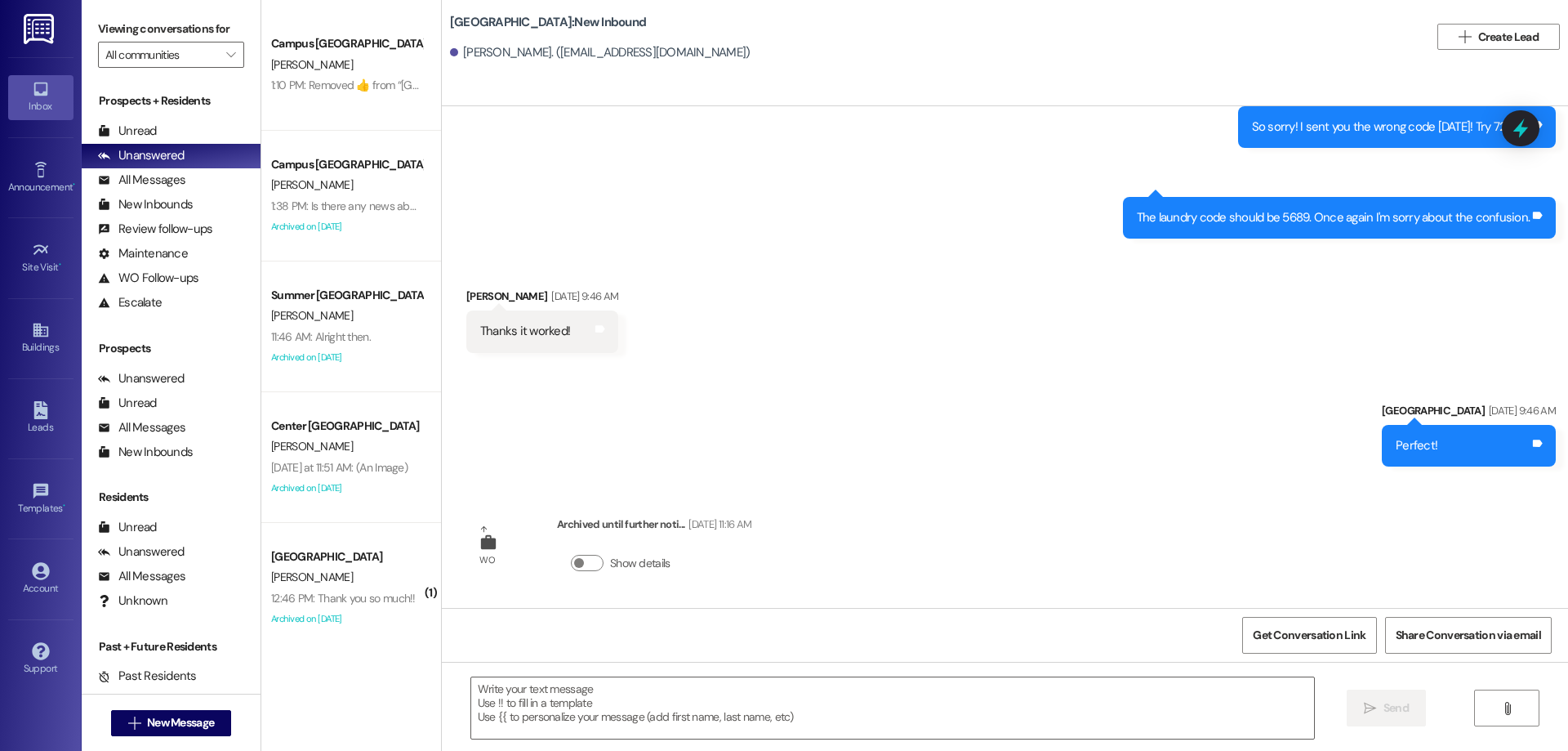
scroll to position [3071, 0]
click at [802, 690] on textarea at bounding box center [892, 708] width 842 height 61
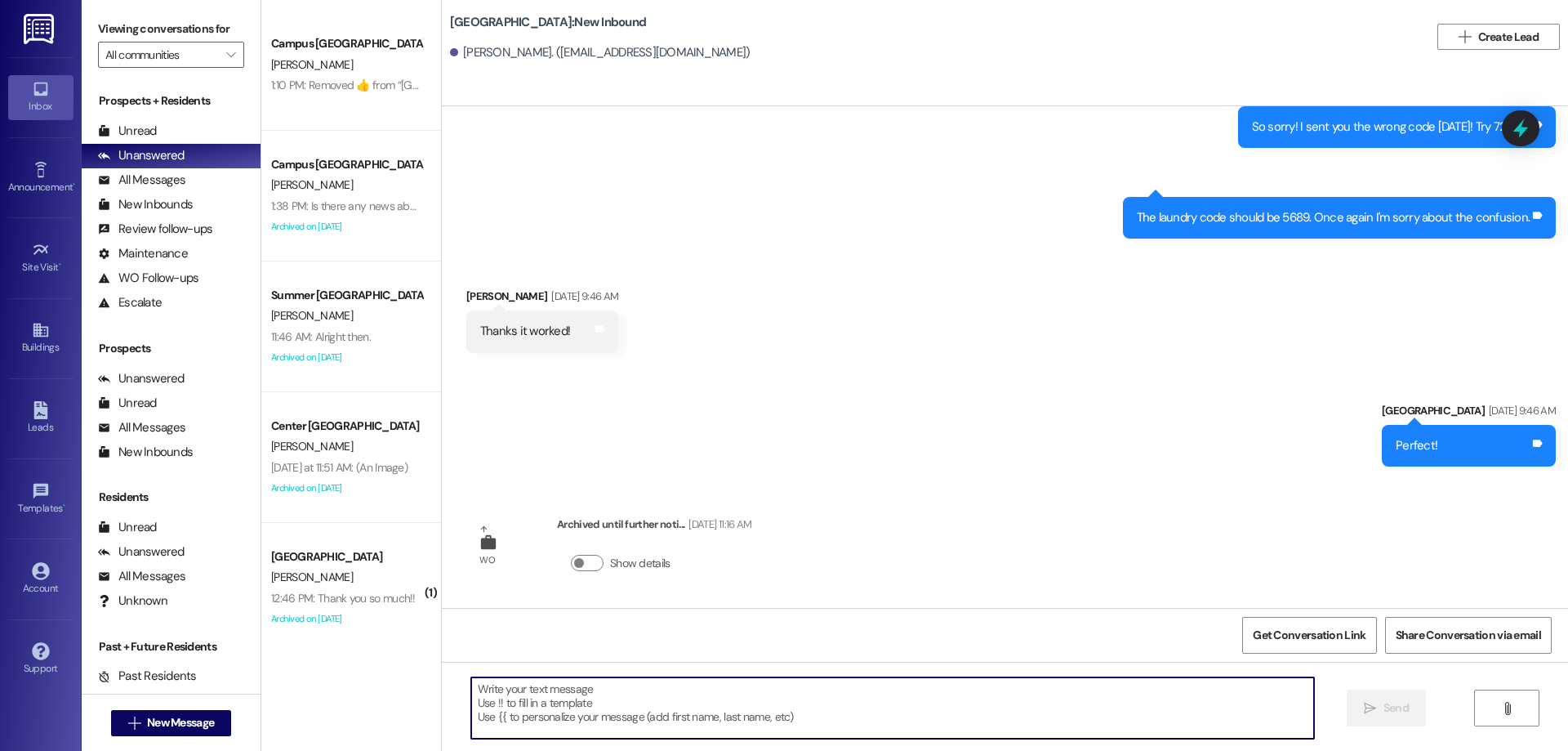
paste textarea "Hi {{first_name}}! You are being sent this message from the system because you …"
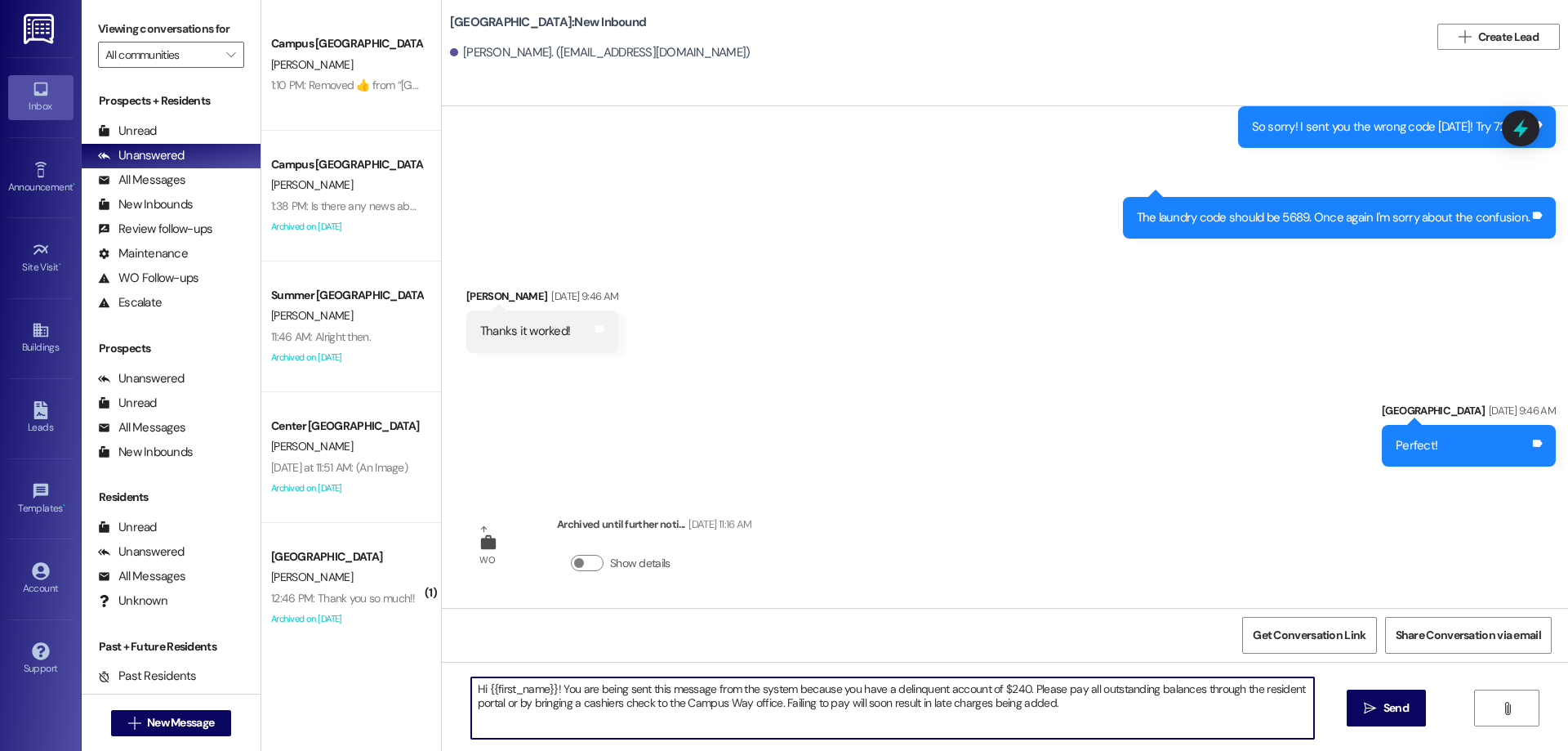
click at [1009, 683] on textarea "Hi {{first_name}}! You are being sent this message from the system because you …" at bounding box center [892, 708] width 842 height 61
type textarea "Hi {{first_name}}! You are being sent this message from the system because you …"
click at [1376, 718] on button " Send" at bounding box center [1386, 708] width 79 height 37
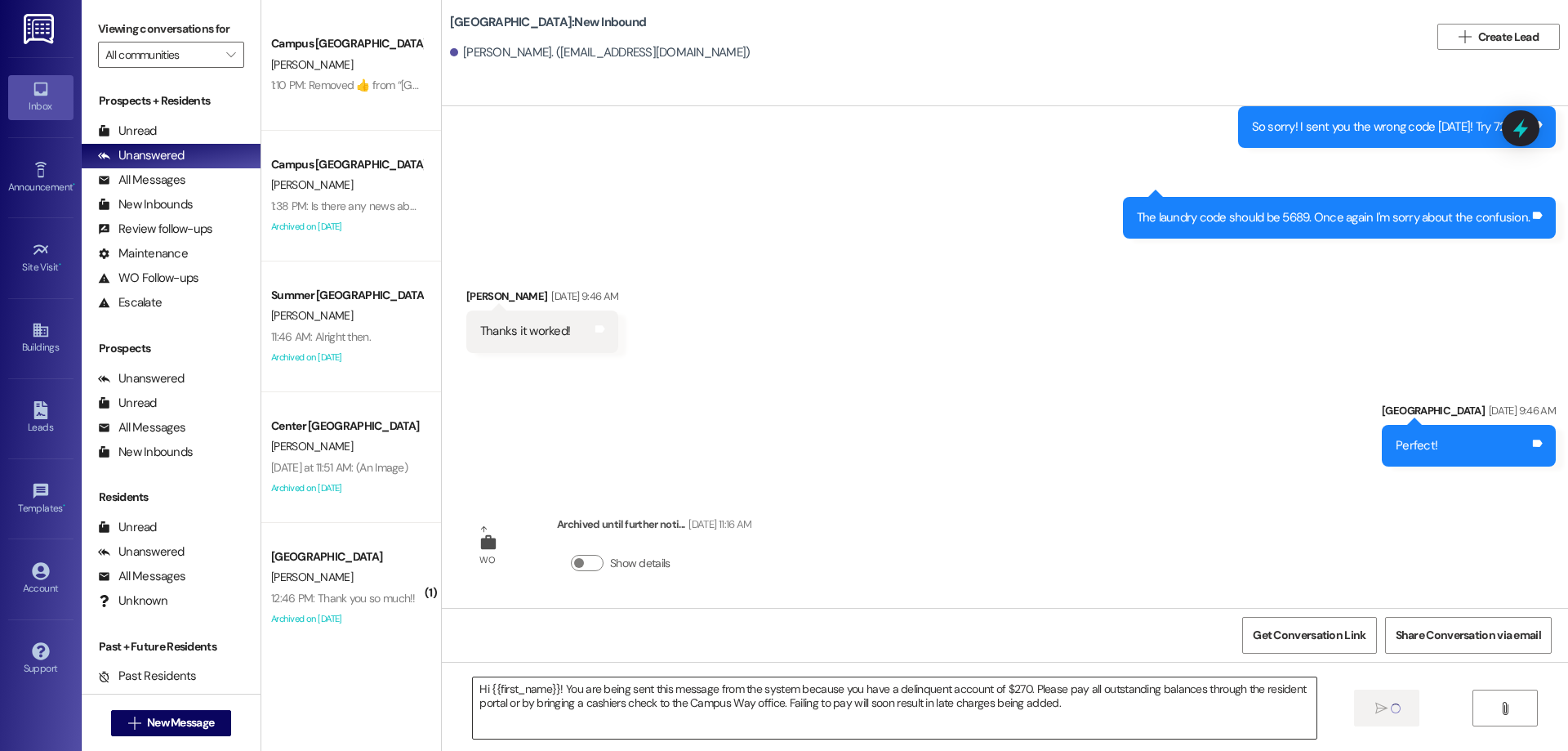
scroll to position [3202, 0]
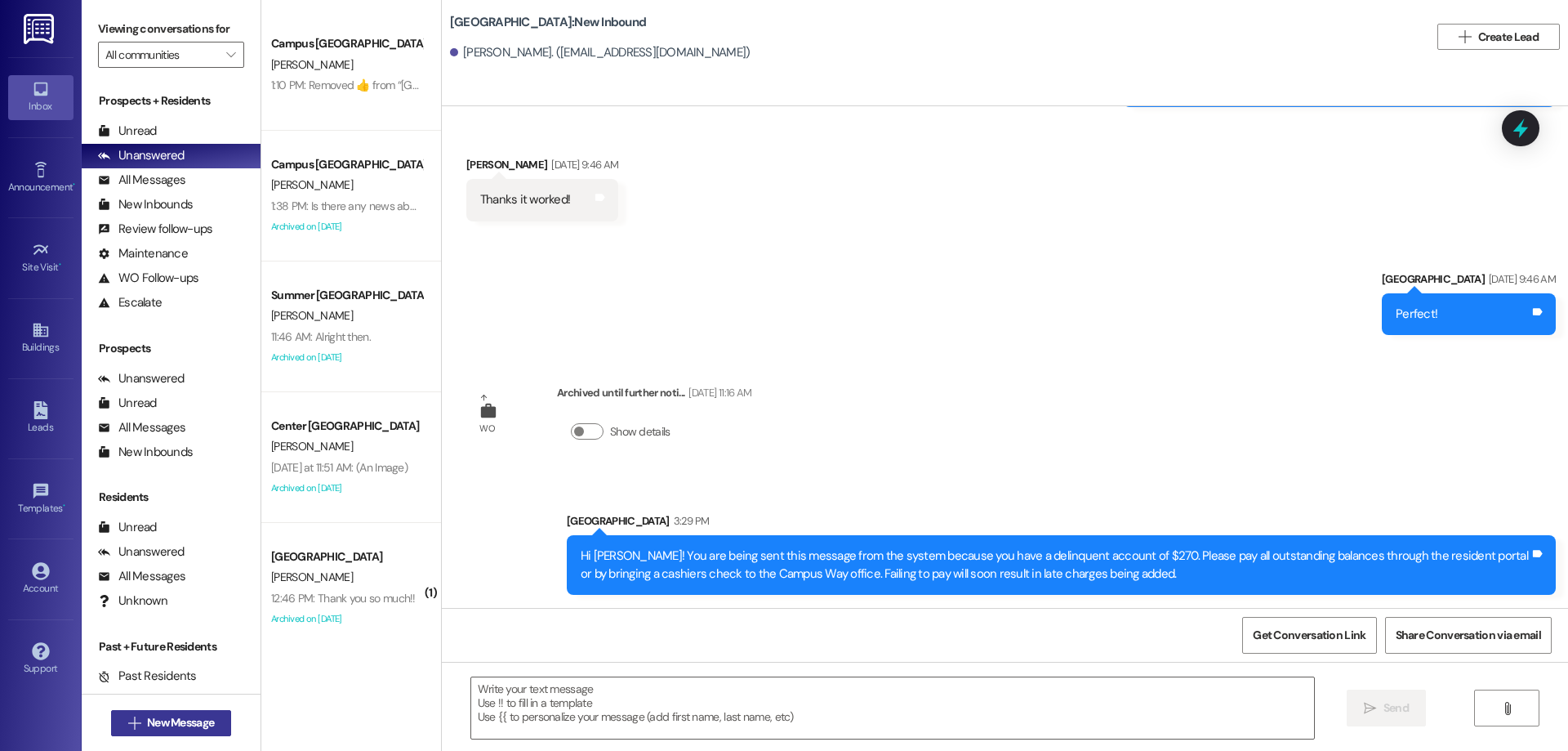
click at [194, 713] on button " New Message" at bounding box center [172, 722] width 120 height 26
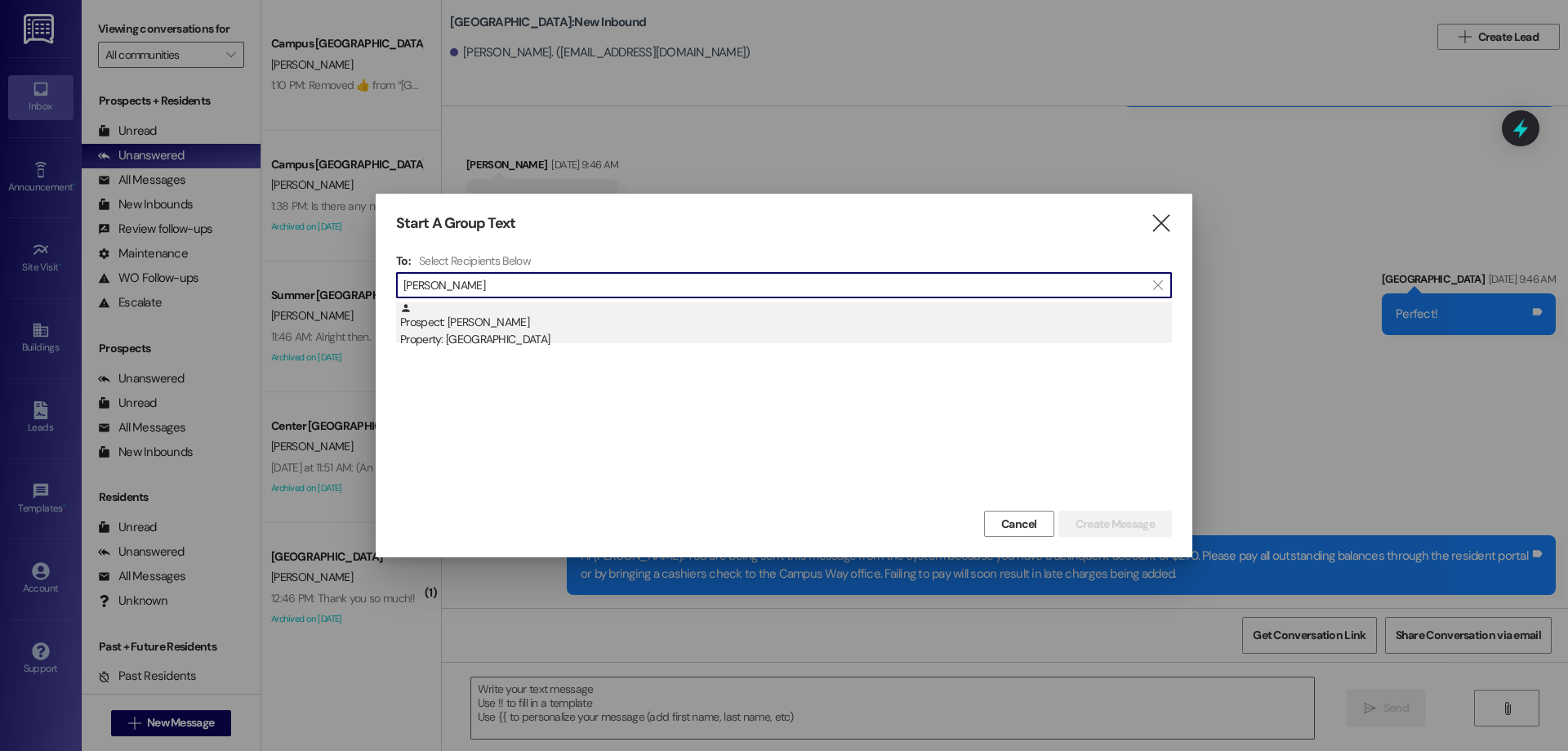
type input "[PERSON_NAME]"
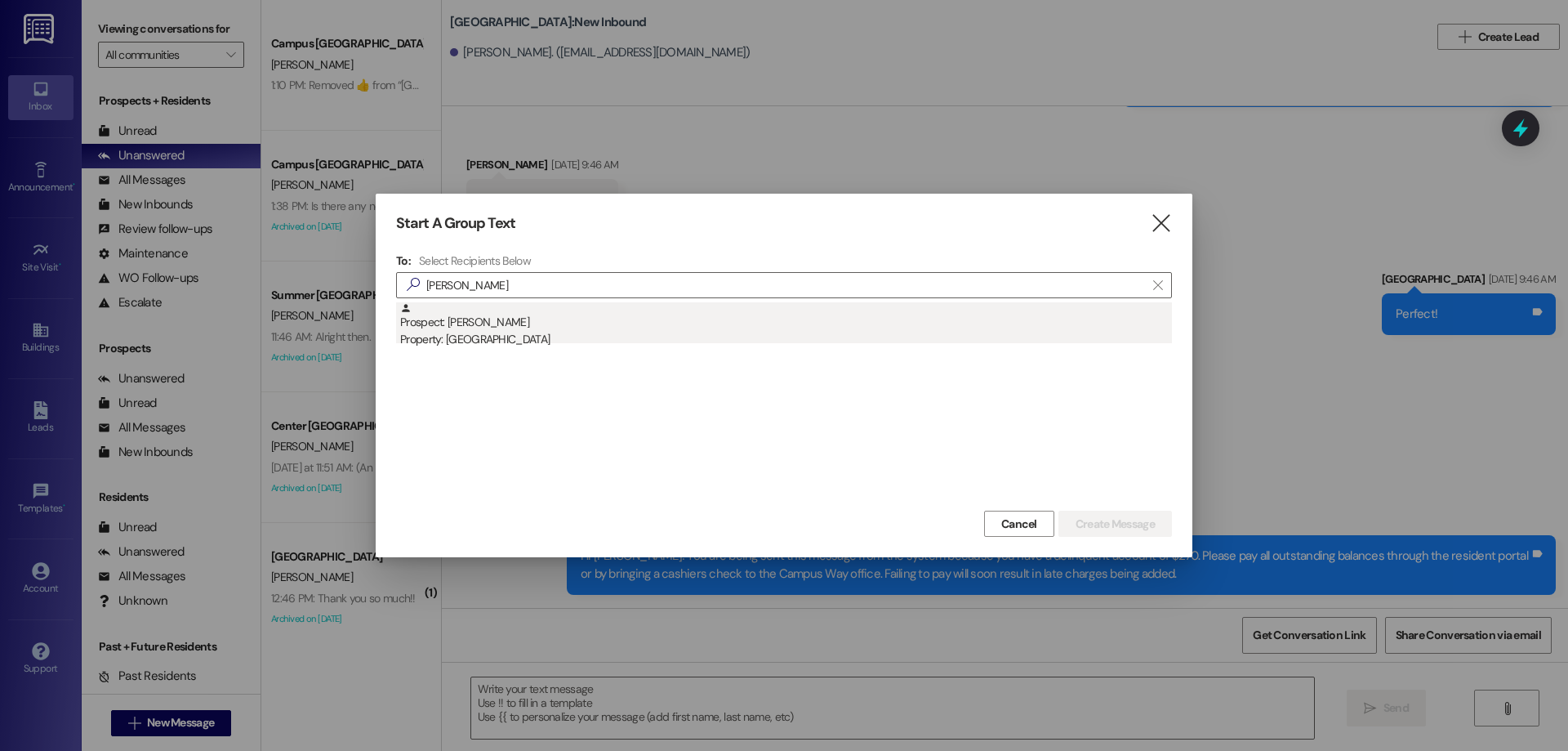
click at [461, 329] on div "Prospect: [PERSON_NAME] Property: [GEOGRAPHIC_DATA]" at bounding box center [786, 326] width 771 height 47
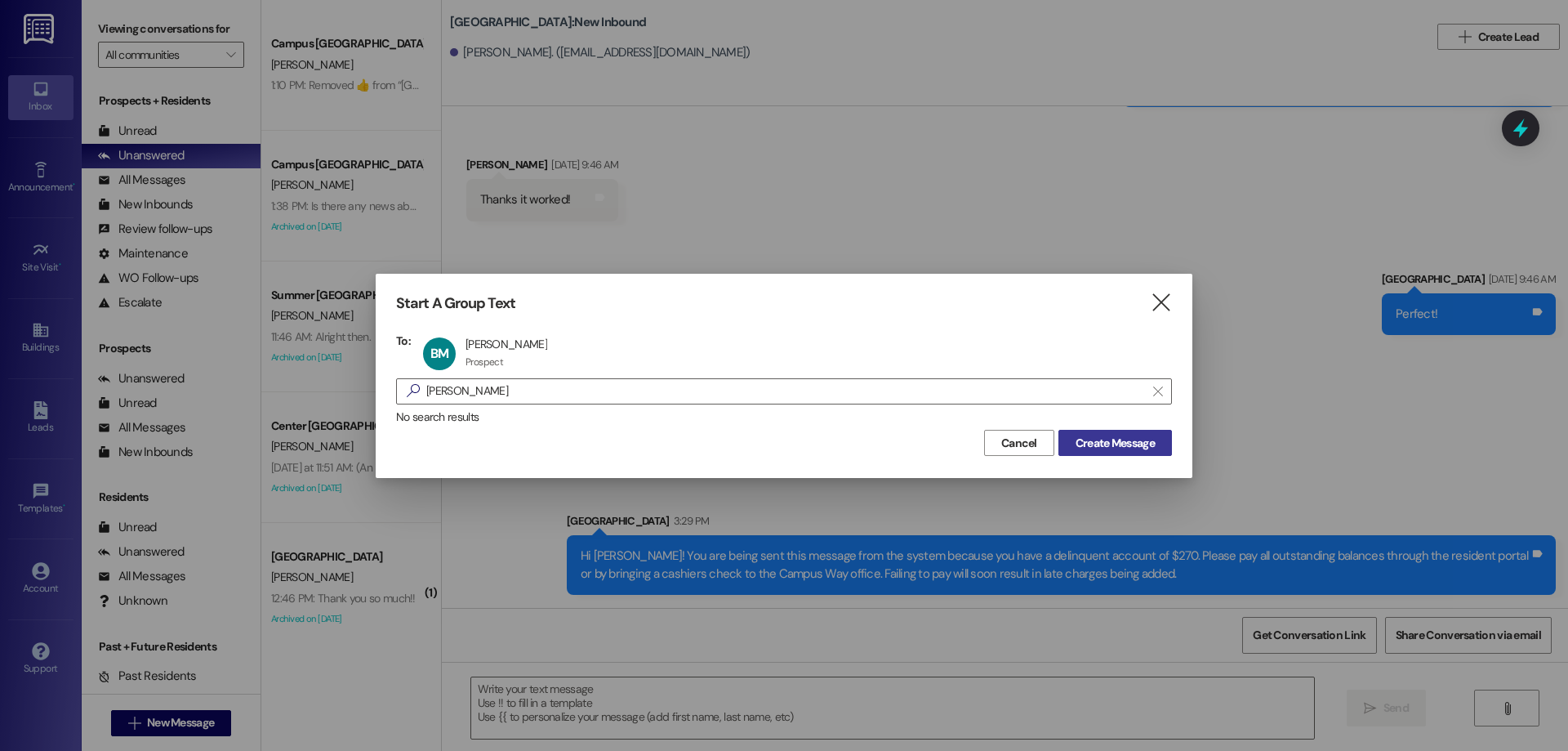
click at [1100, 450] on span "Create Message" at bounding box center [1115, 443] width 79 height 17
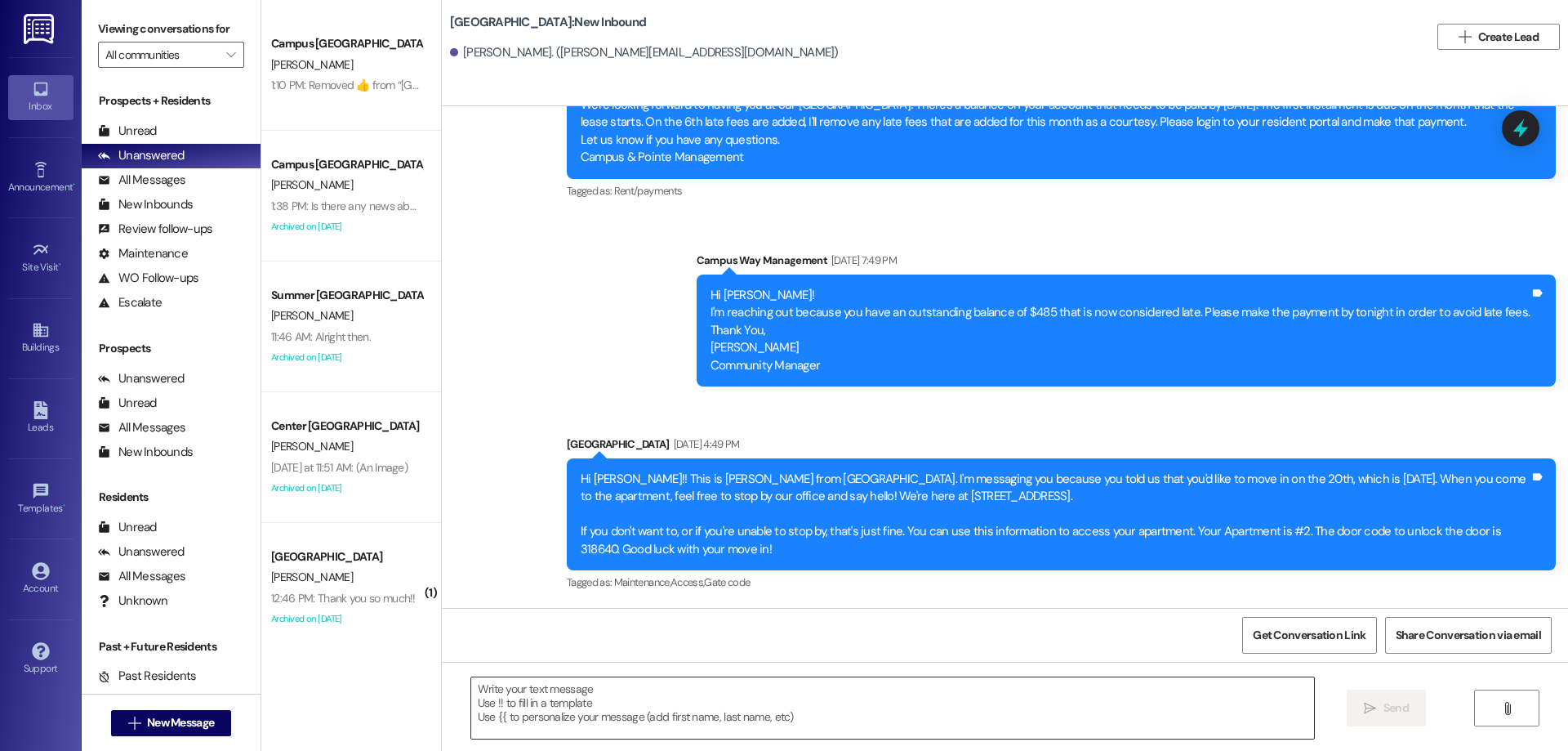
scroll to position [959, 0]
click at [793, 703] on textarea at bounding box center [892, 708] width 842 height 61
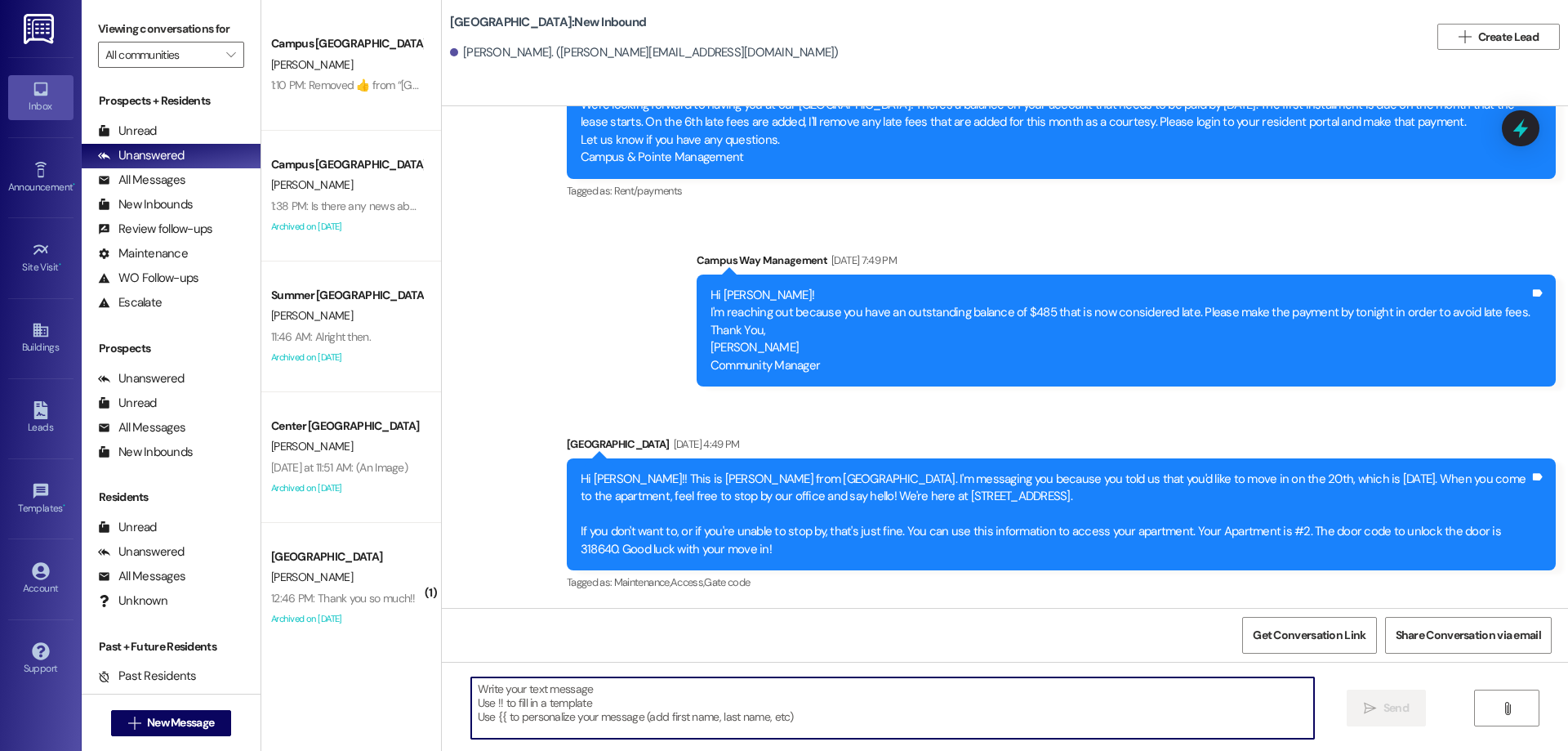
paste textarea "Hi {{first_name}}! You are being sent this message from the system because you …"
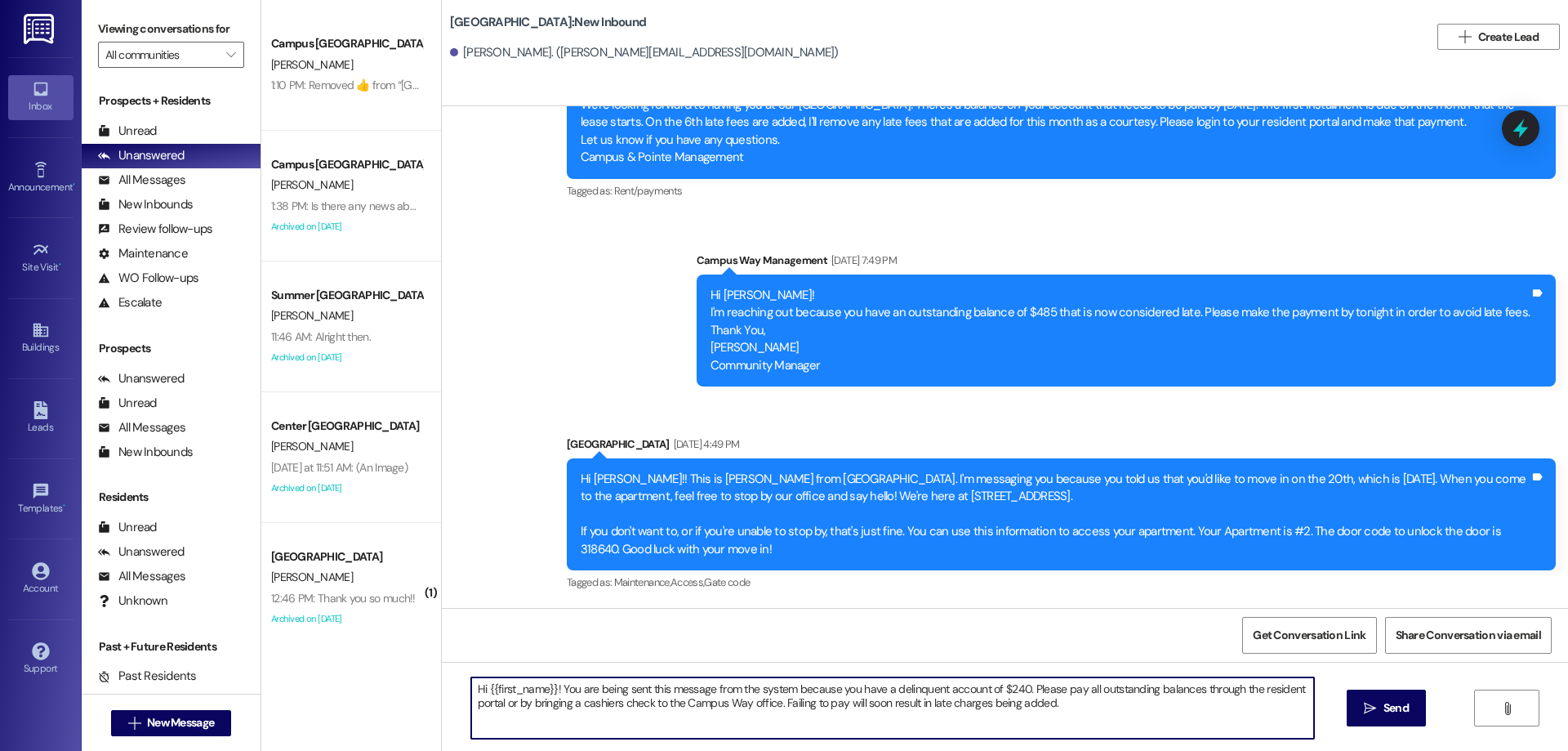
click at [1009, 680] on textarea "Hi {{first_name}}! You are being sent this message from the system because you …" at bounding box center [892, 708] width 842 height 61
type textarea "Hi {{first_name}}! You are being sent this message from the system because you …"
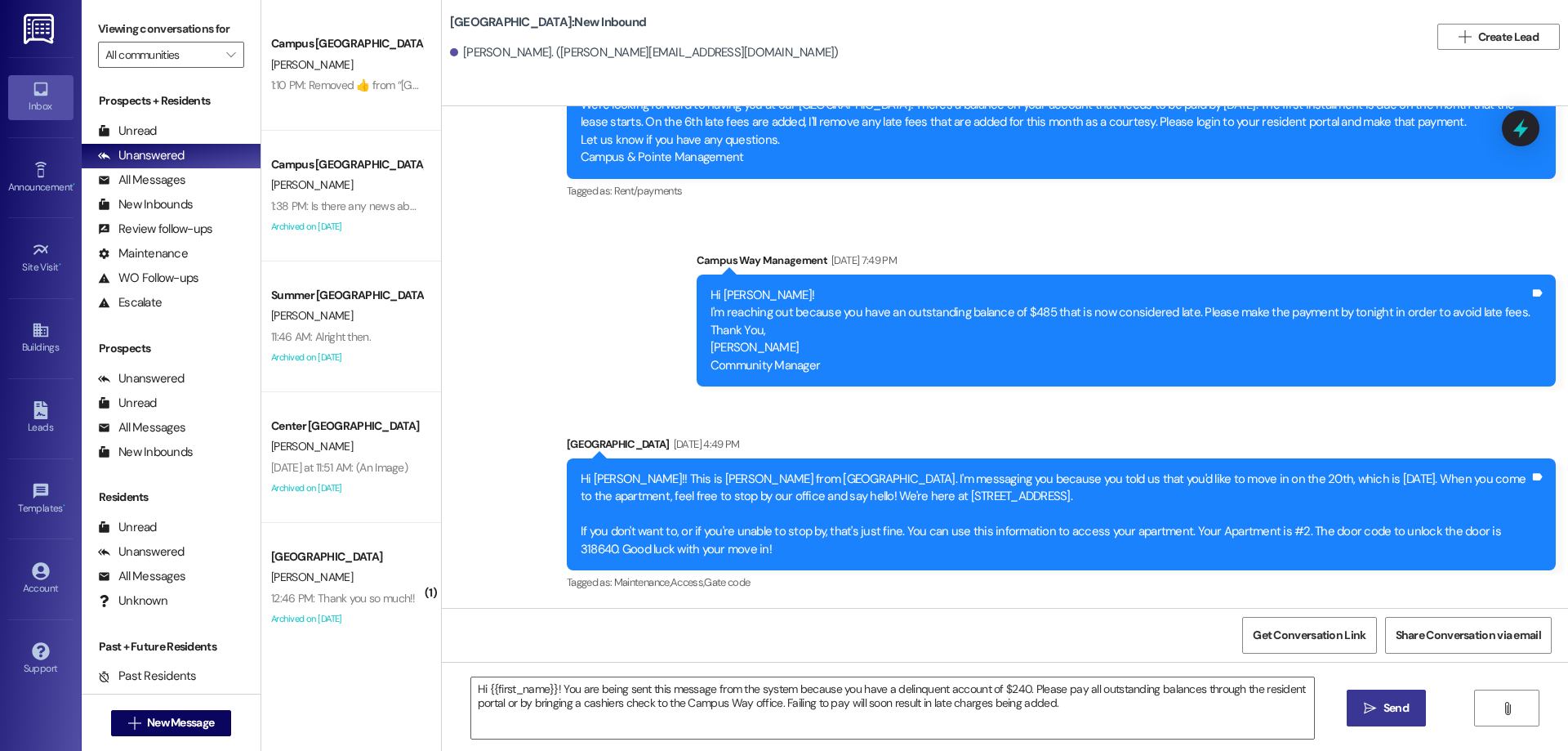
click at [1389, 705] on span "Send" at bounding box center [1395, 707] width 25 height 17
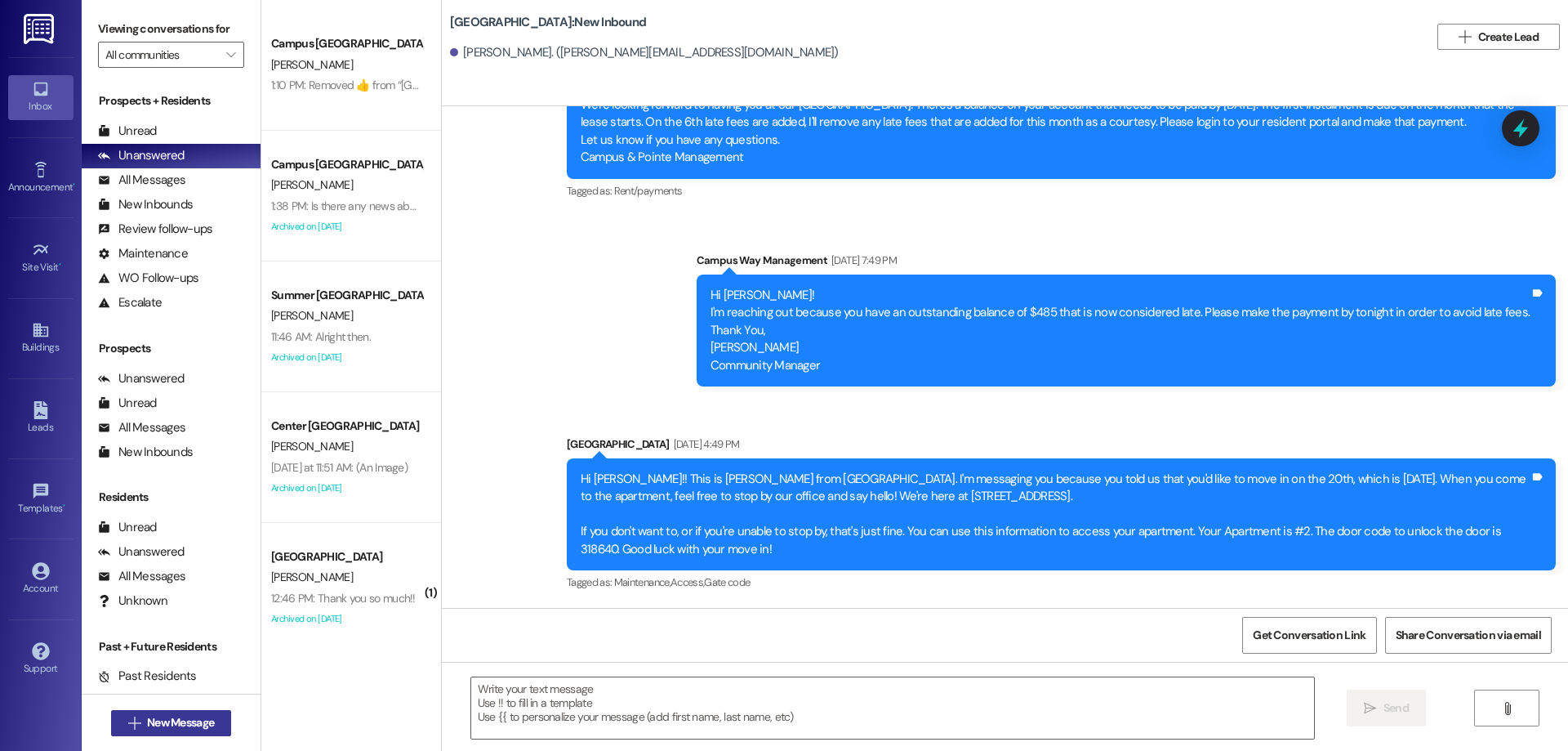
click at [161, 725] on span "New Message" at bounding box center [180, 722] width 67 height 17
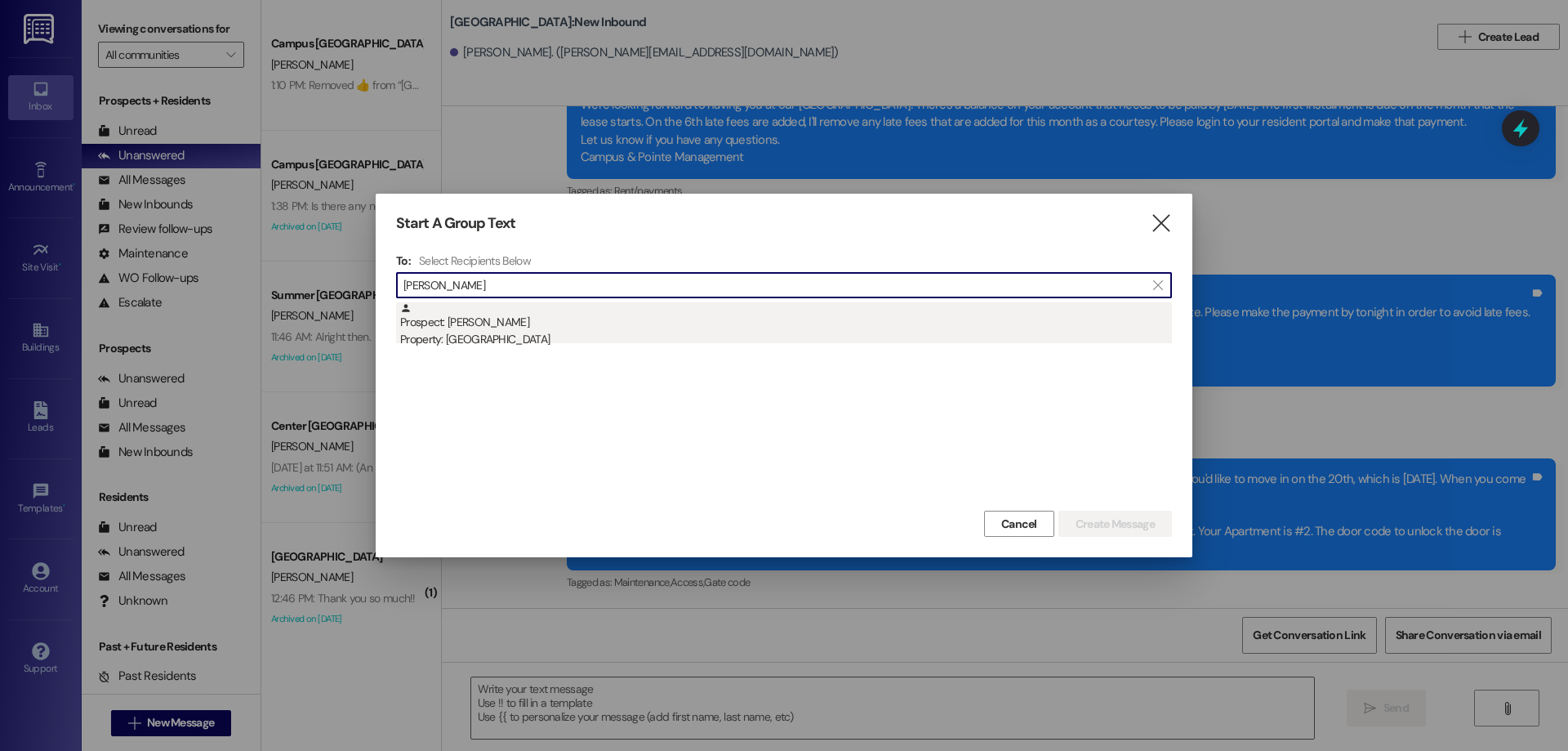
type input "[PERSON_NAME]"
click at [522, 314] on div "Prospect: [PERSON_NAME] Property: [GEOGRAPHIC_DATA]" at bounding box center [786, 326] width 771 height 47
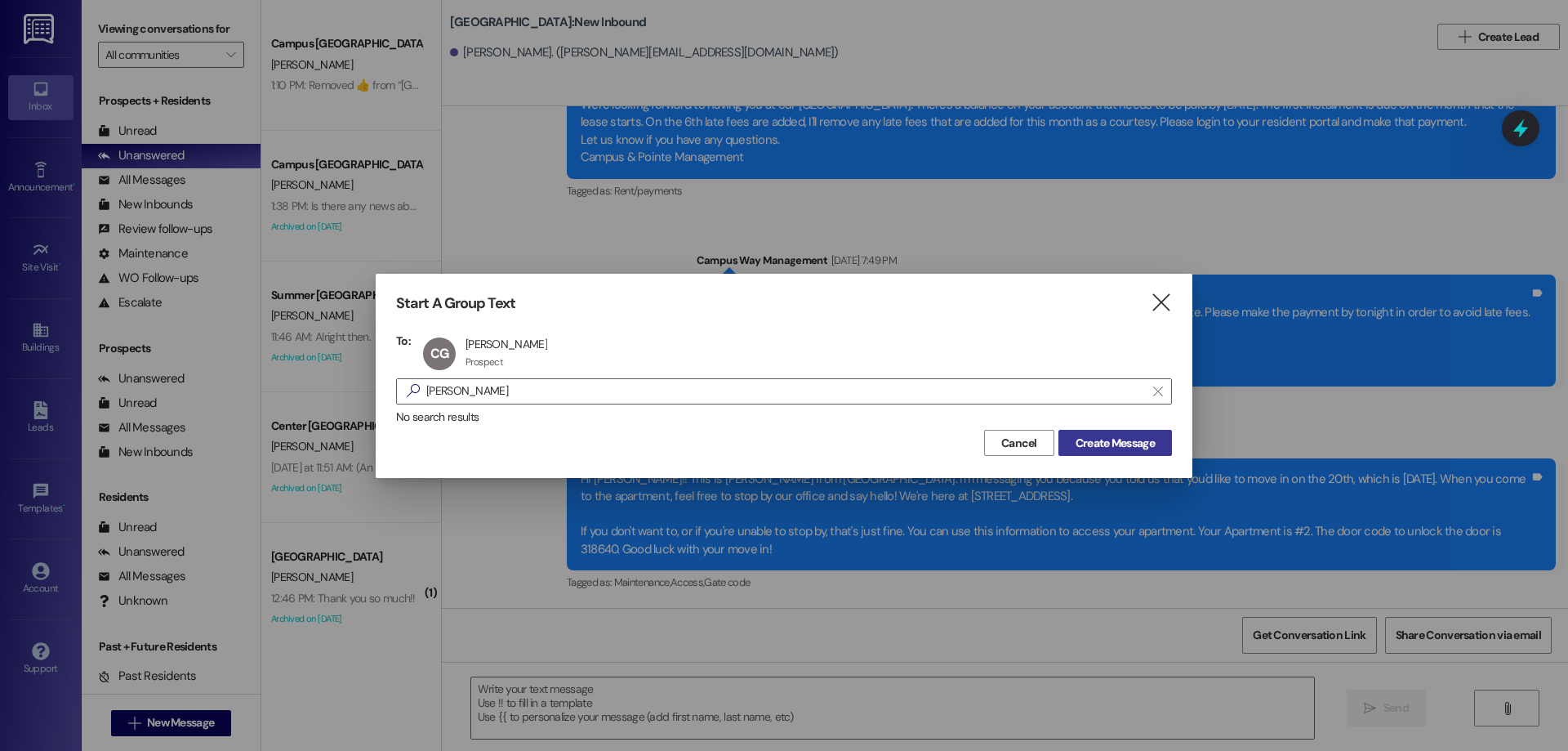
click at [1075, 444] on span "Create Message" at bounding box center [1115, 443] width 79 height 17
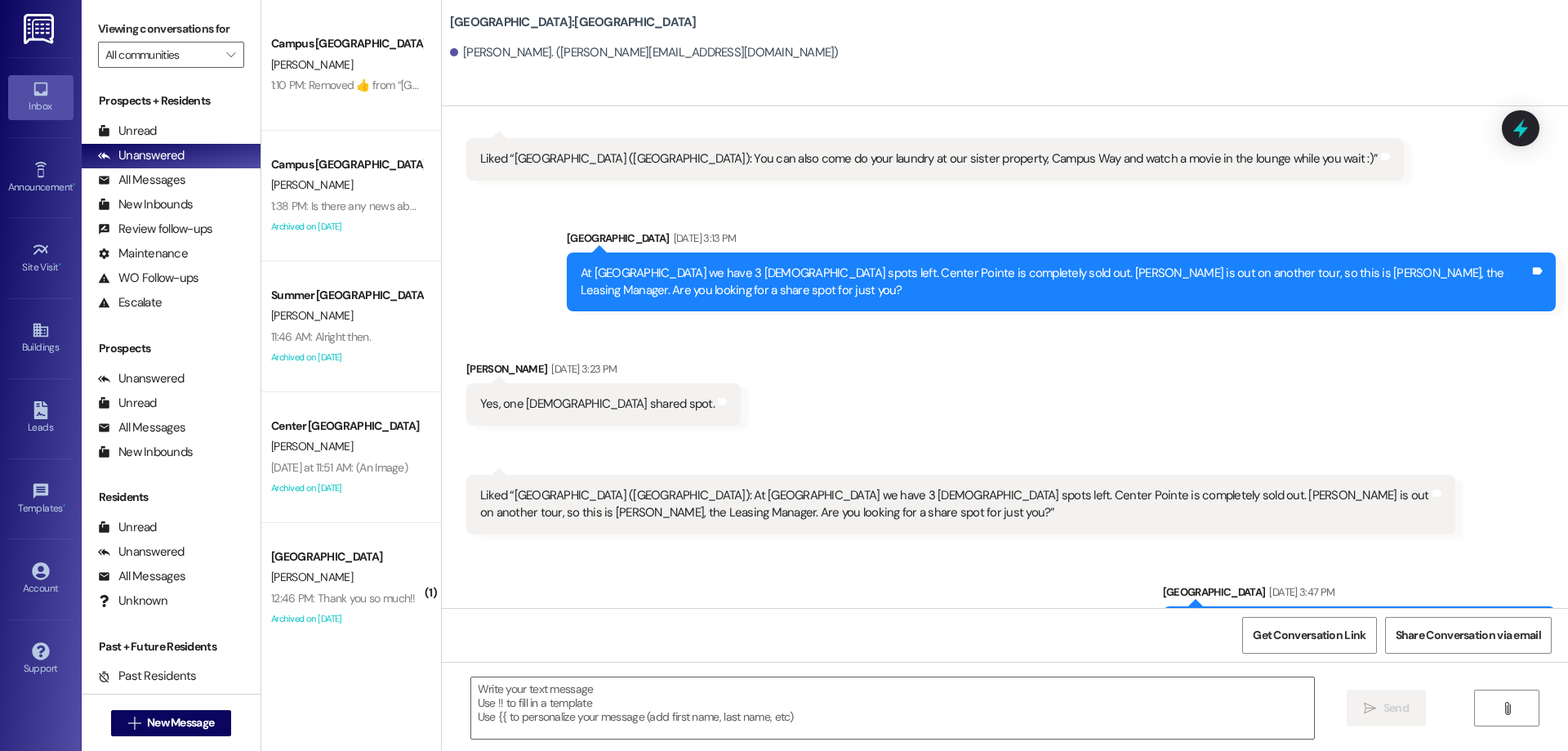
scroll to position [2858, 0]
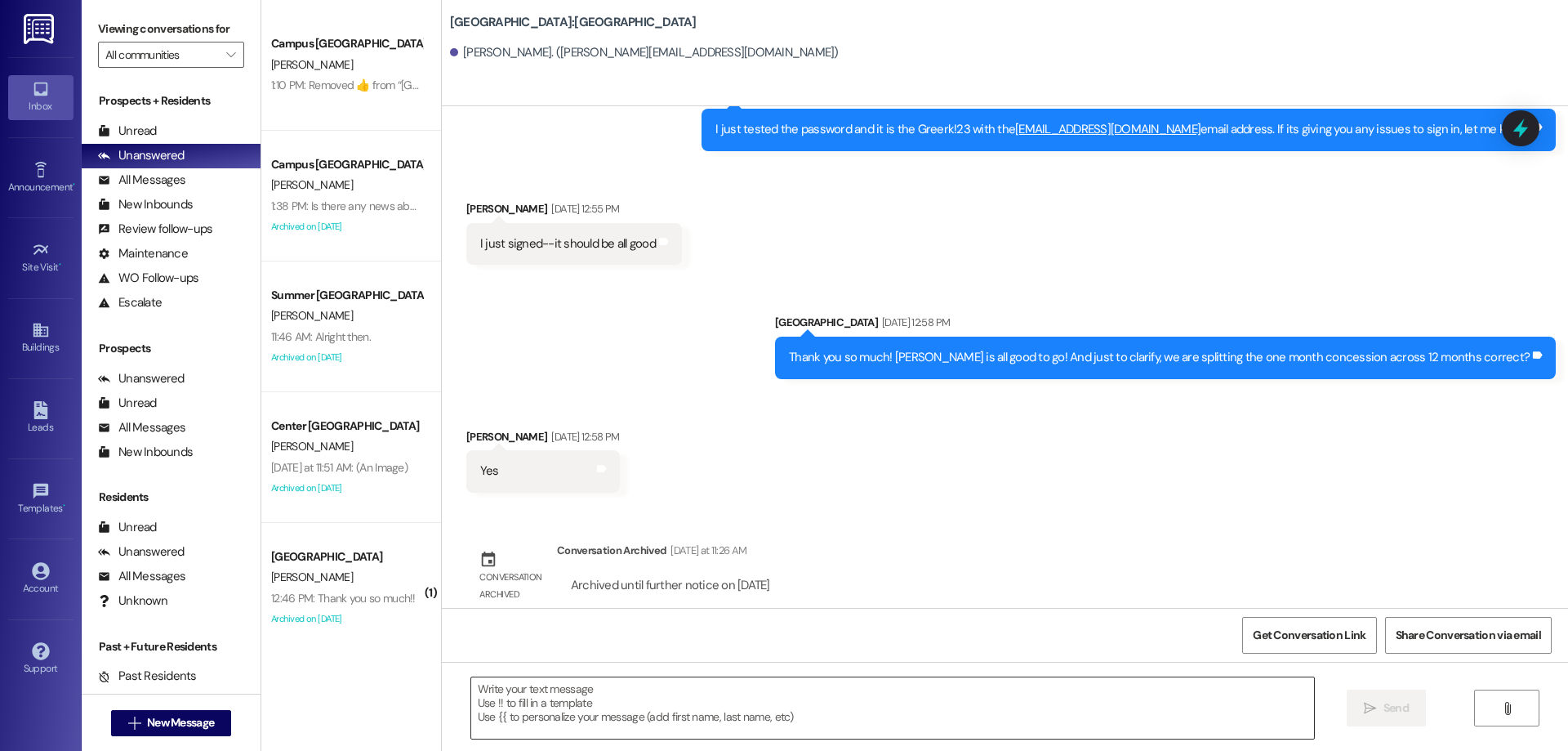
click at [791, 699] on textarea at bounding box center [892, 708] width 842 height 61
click at [156, 716] on span "New Message" at bounding box center [180, 722] width 67 height 17
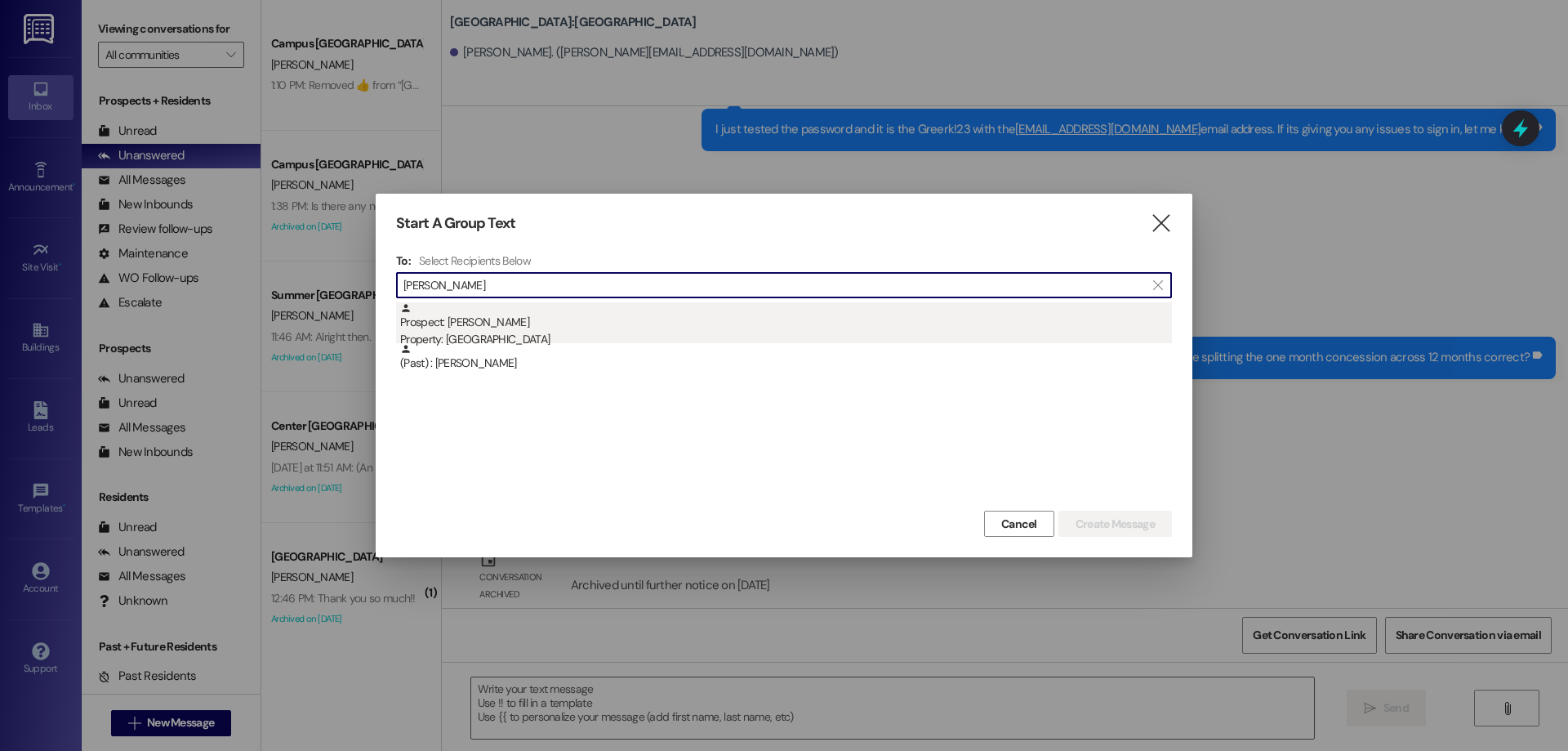
type input "[PERSON_NAME]"
click at [566, 316] on div "Prospect: [PERSON_NAME] Property: [GEOGRAPHIC_DATA]" at bounding box center [786, 326] width 771 height 47
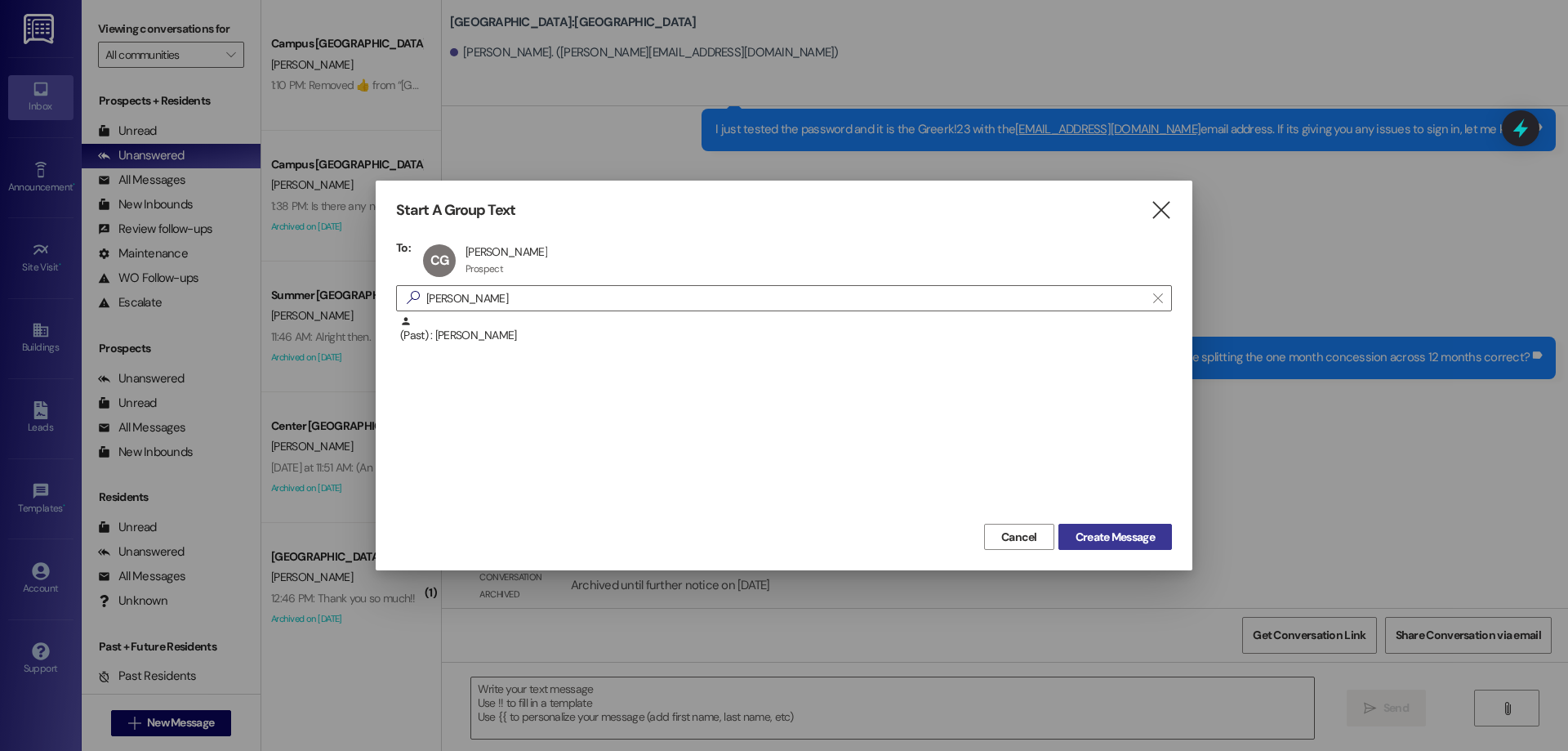
click at [1108, 539] on span "Create Message" at bounding box center [1115, 537] width 79 height 17
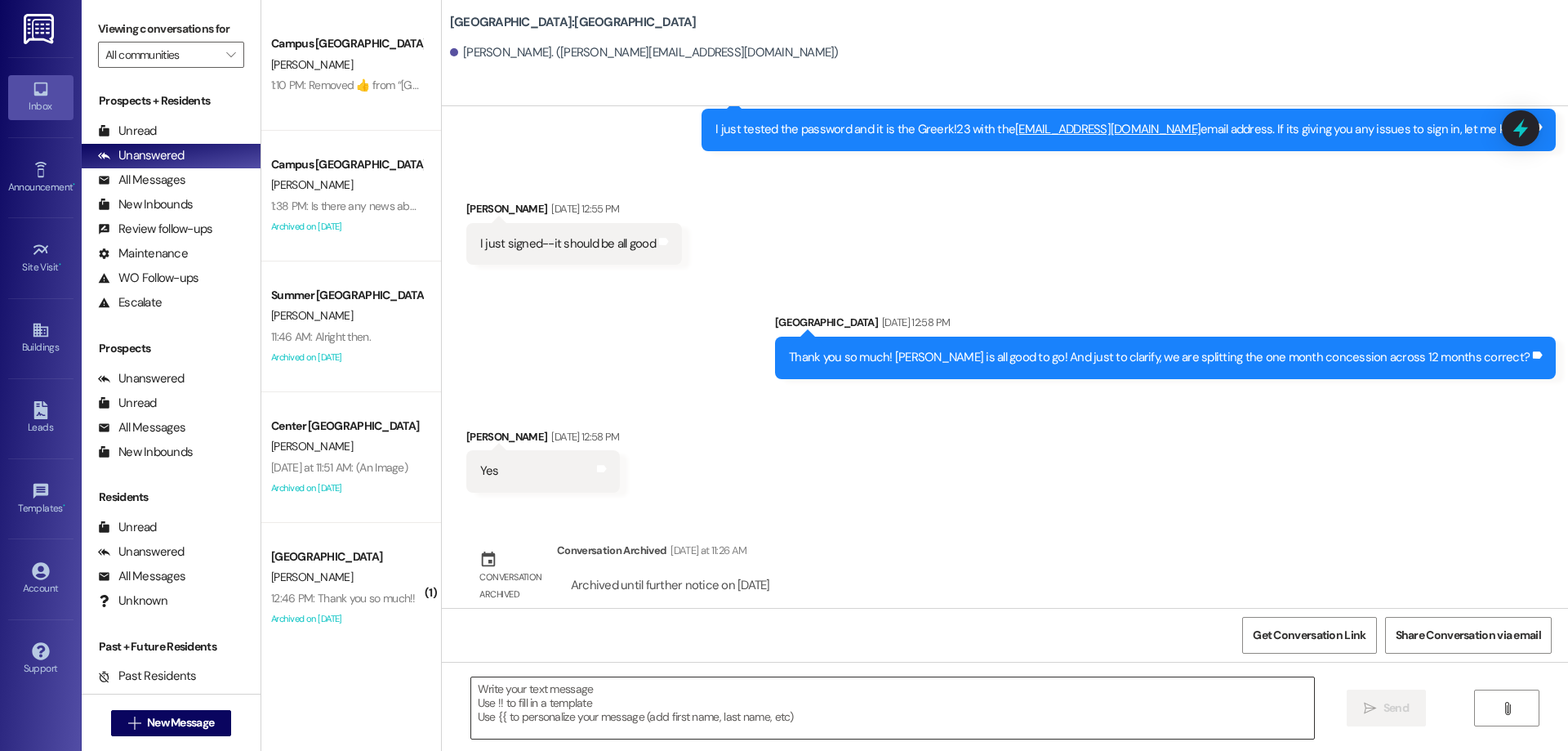
click at [625, 707] on textarea at bounding box center [892, 708] width 842 height 61
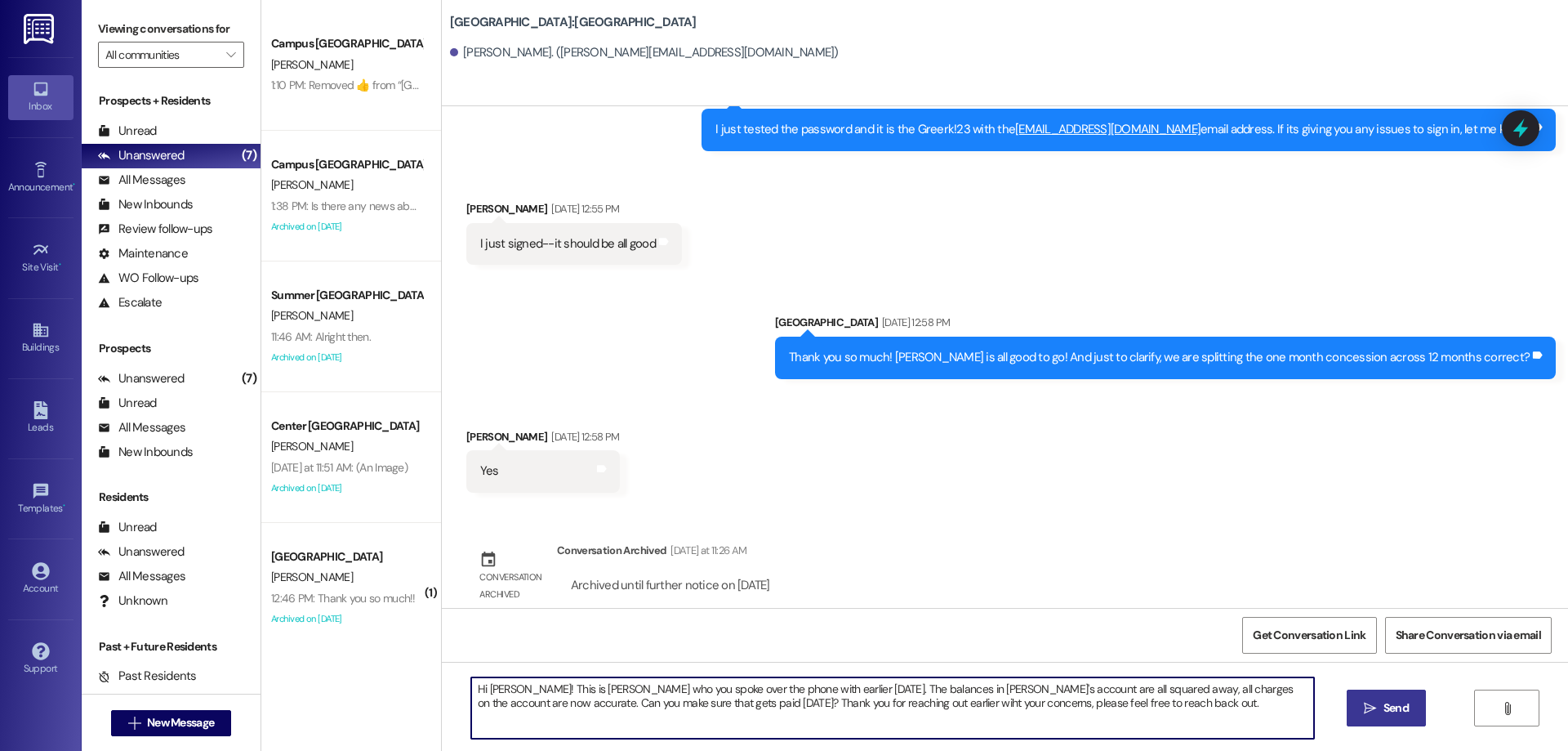
type textarea "Hi [PERSON_NAME]! This is [PERSON_NAME] who you spoke over the phone with earli…"
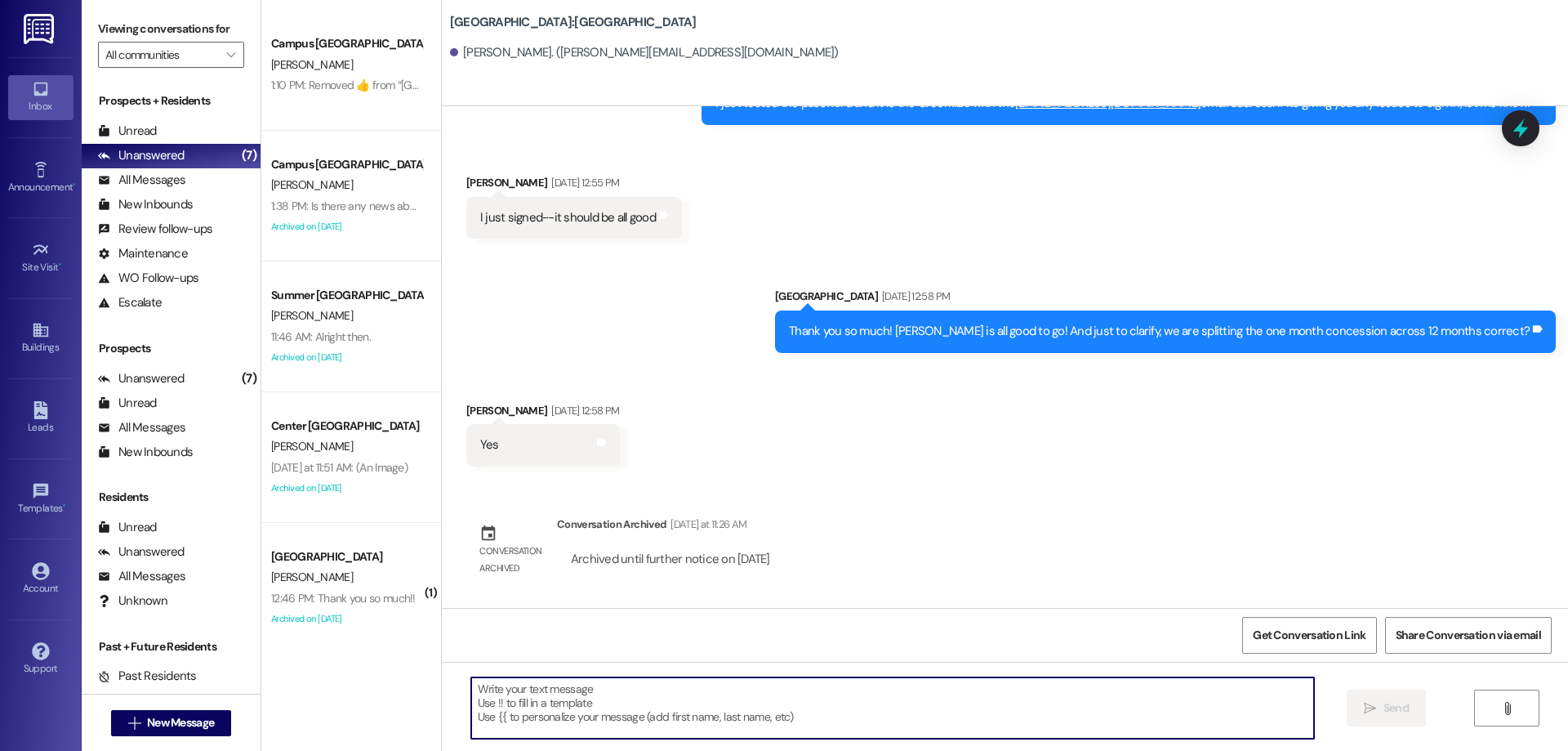
scroll to position [2990, 0]
